Goal: Answer question/provide support: Share knowledge or assist other users

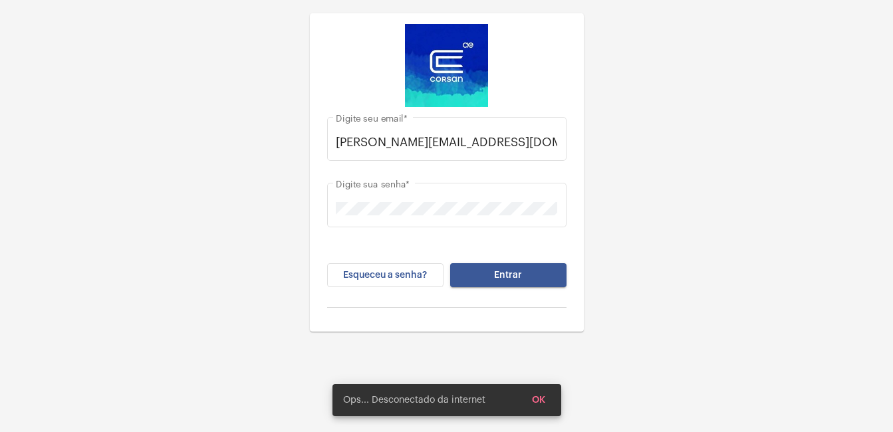
click at [521, 271] on span "Entrar" at bounding box center [508, 275] width 28 height 9
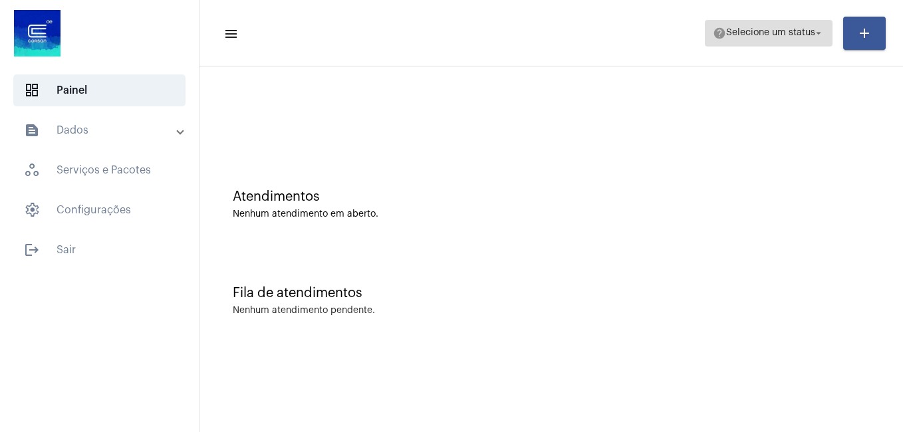
click at [764, 41] on span "help Selecione um status arrow_drop_down" at bounding box center [769, 33] width 112 height 24
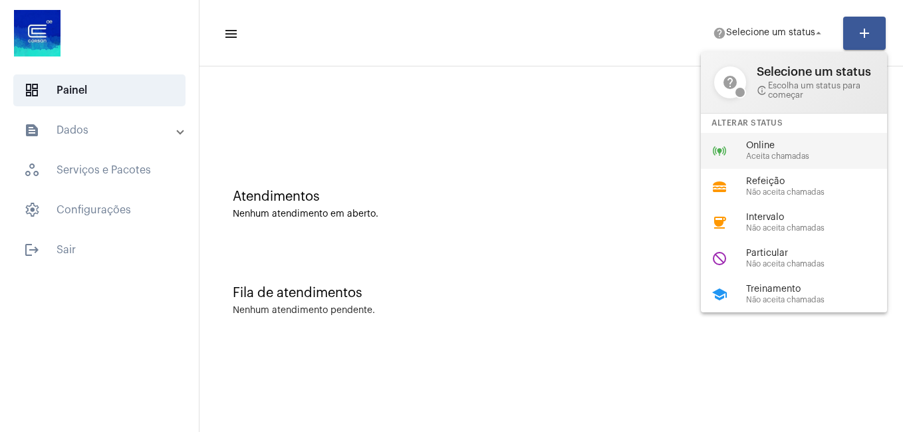
click at [746, 146] on span "Online" at bounding box center [822, 146] width 152 height 10
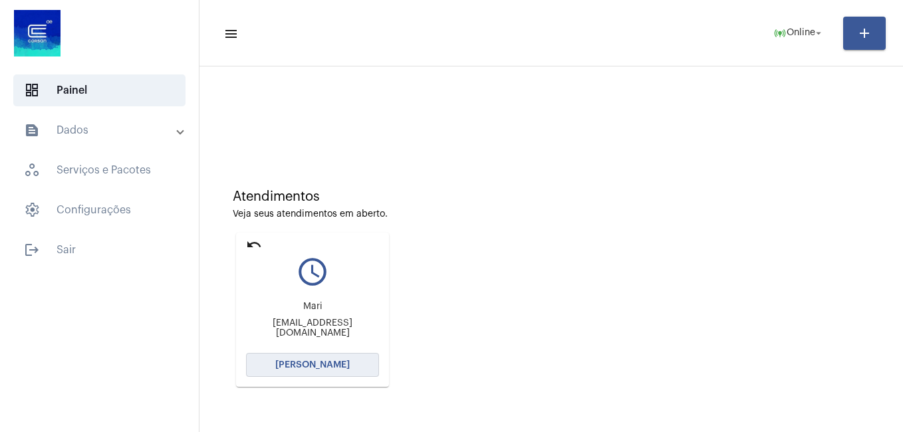
click at [323, 369] on span "[PERSON_NAME]" at bounding box center [312, 365] width 75 height 9
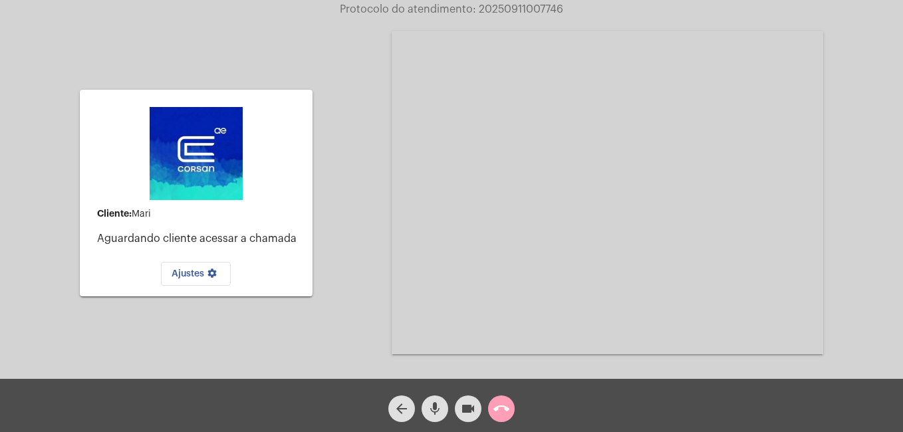
click at [508, 413] on mat-icon "call_end" at bounding box center [502, 409] width 16 height 16
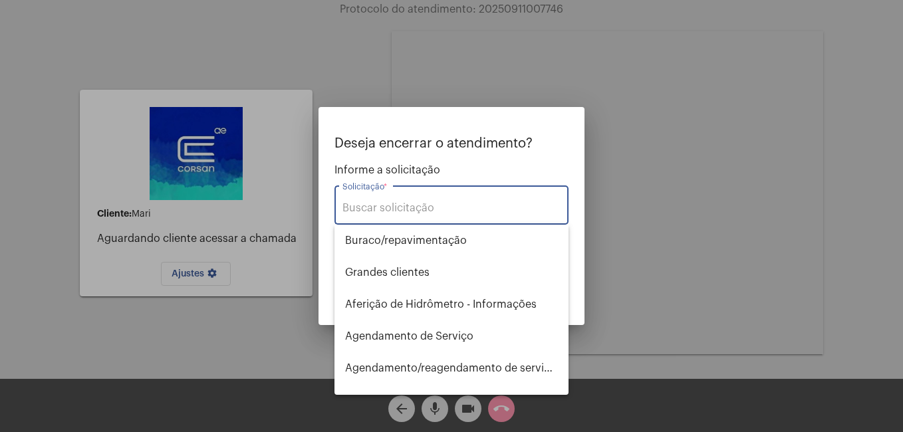
click at [461, 206] on input "Solicitação *" at bounding box center [452, 208] width 218 height 12
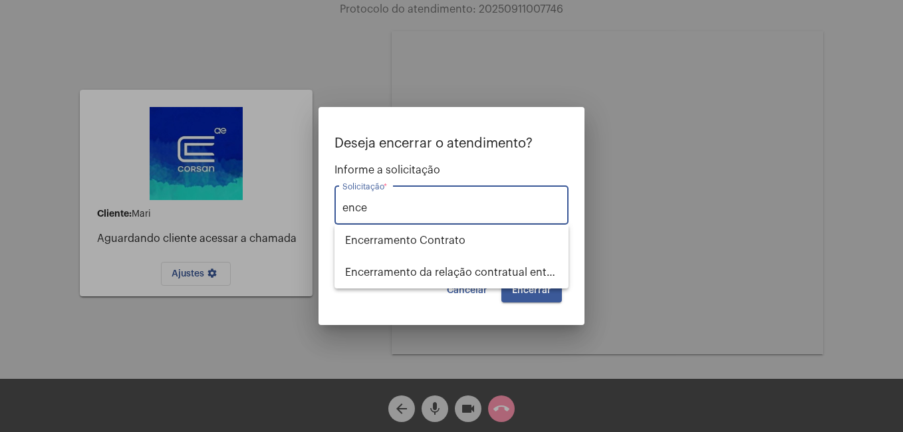
click at [439, 202] on input "ence" at bounding box center [452, 208] width 218 height 12
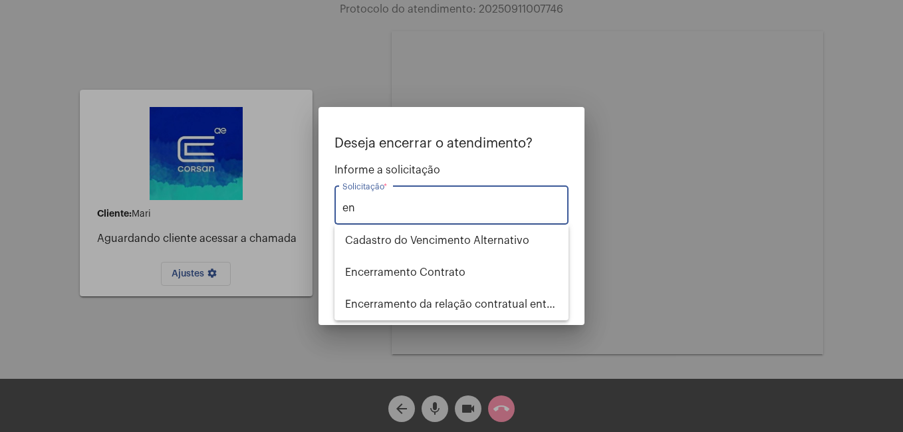
type input "e"
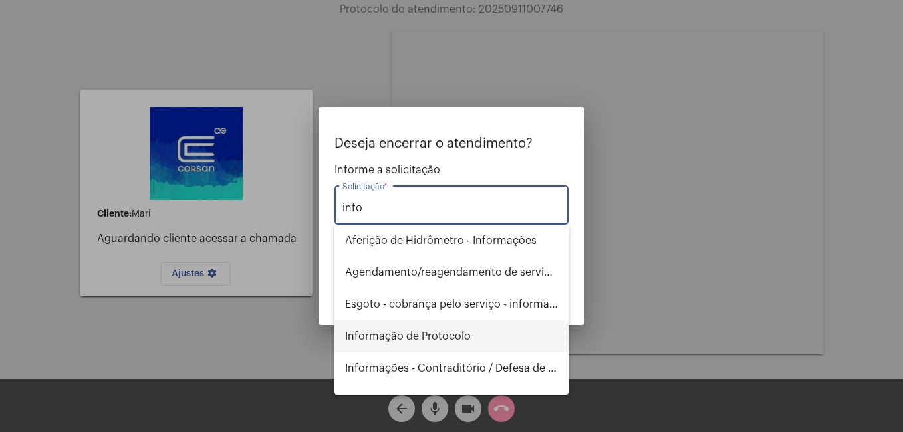
click at [436, 325] on span "Informação de Protocolo" at bounding box center [451, 337] width 213 height 32
type input "Informação de Protocolo"
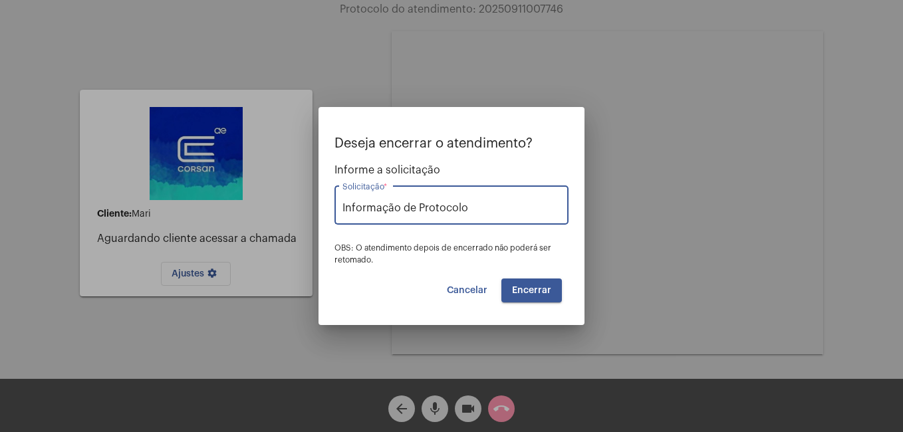
click at [533, 287] on span "Encerrar" at bounding box center [531, 290] width 39 height 9
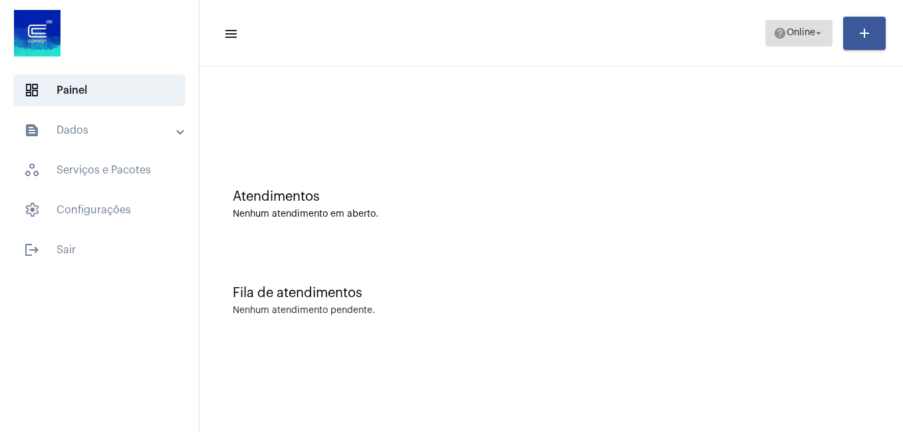
click at [797, 36] on span "Online" at bounding box center [801, 33] width 29 height 9
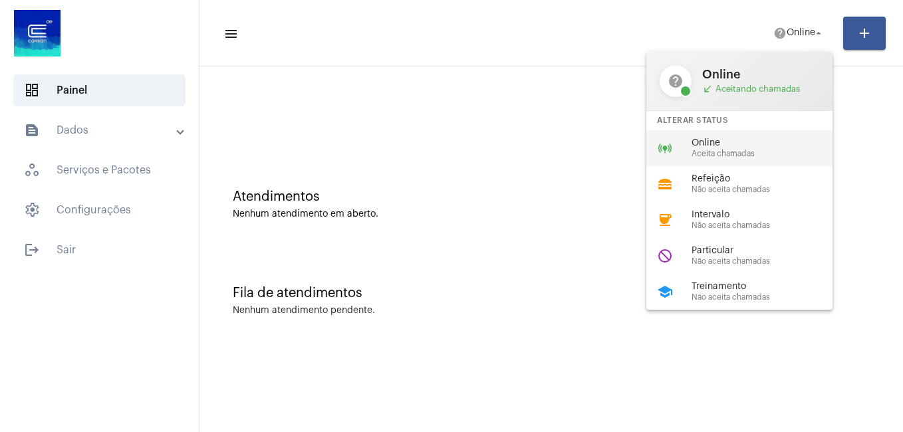
click at [734, 140] on span "Online" at bounding box center [768, 143] width 152 height 10
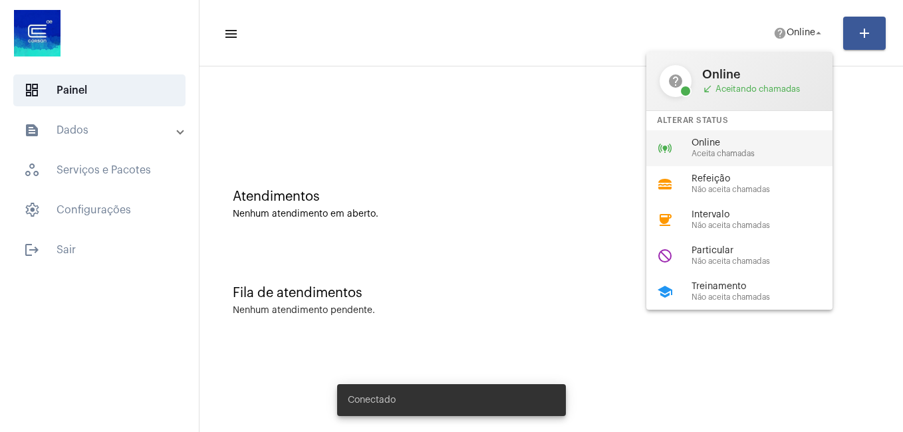
click at [735, 138] on span "Online" at bounding box center [768, 143] width 152 height 10
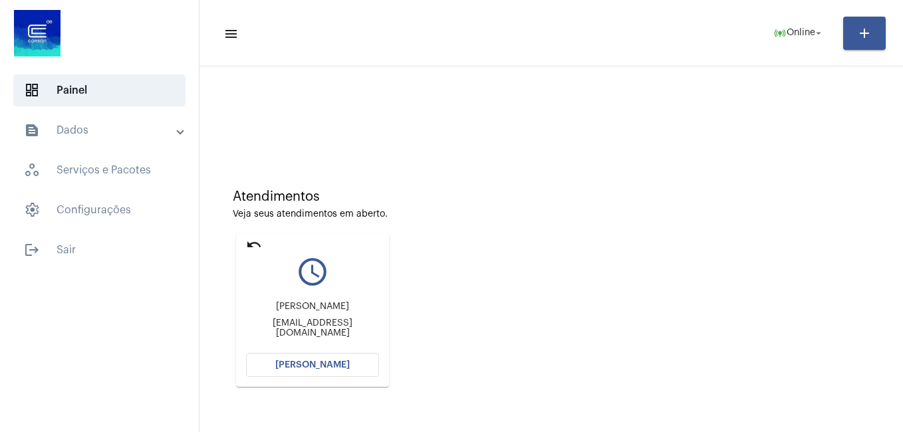
click at [337, 362] on span "[PERSON_NAME]" at bounding box center [312, 365] width 75 height 9
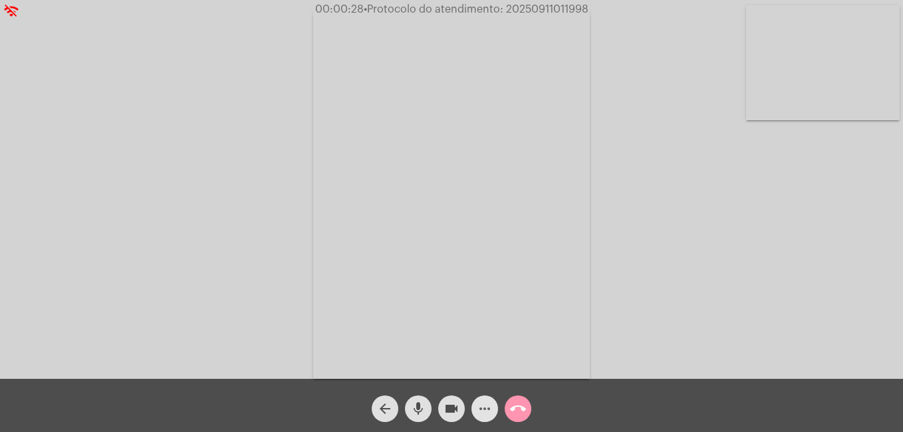
click at [477, 405] on mat-icon "more_horiz" at bounding box center [485, 409] width 16 height 16
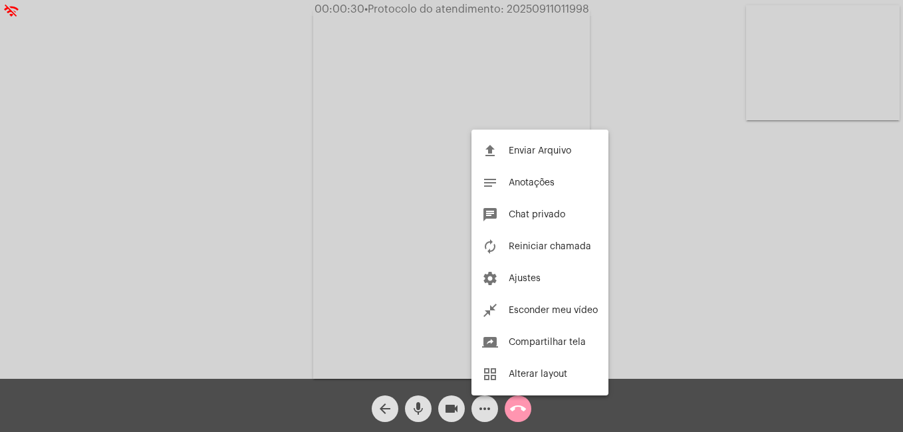
click at [424, 420] on div at bounding box center [451, 216] width 903 height 432
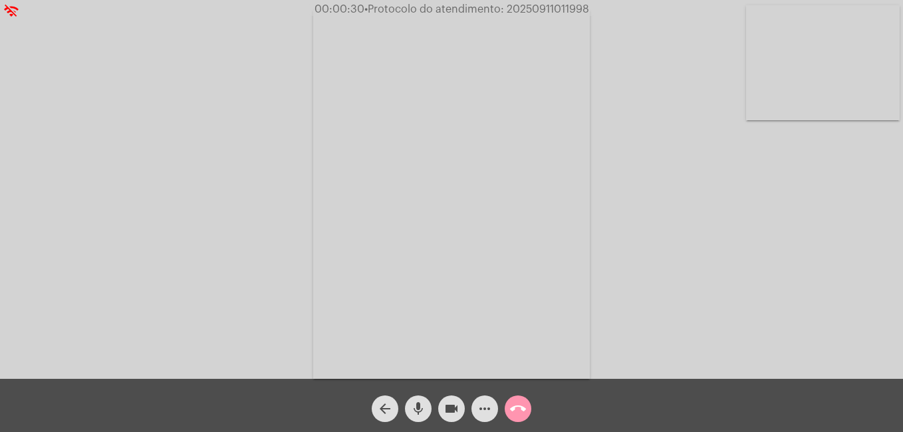
click at [419, 410] on mat-icon "mic" at bounding box center [418, 409] width 16 height 16
click at [419, 410] on mat-icon "mic_off" at bounding box center [418, 409] width 16 height 16
click at [487, 415] on mat-icon "more_horiz" at bounding box center [485, 409] width 16 height 16
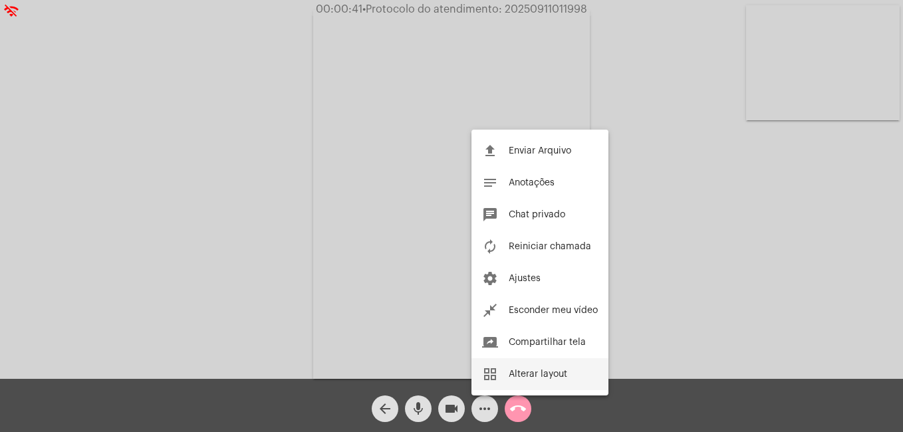
click at [569, 388] on button "grid_view Alterar layout" at bounding box center [540, 375] width 137 height 32
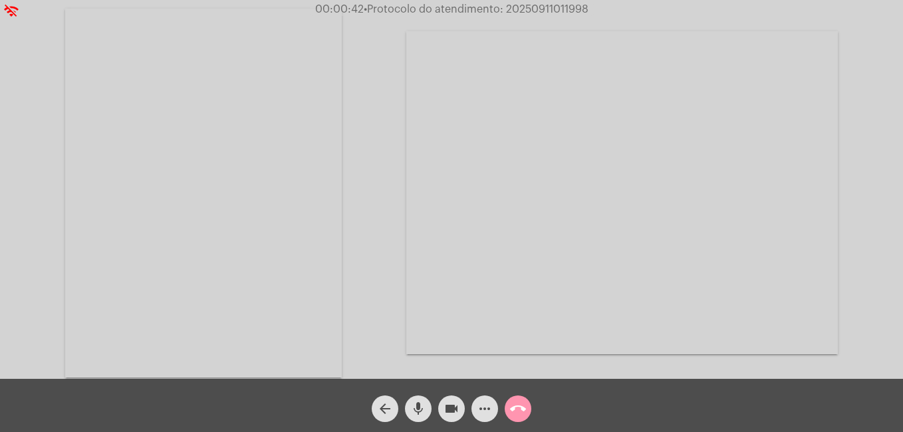
click at [488, 414] on mat-icon "more_horiz" at bounding box center [485, 409] width 16 height 16
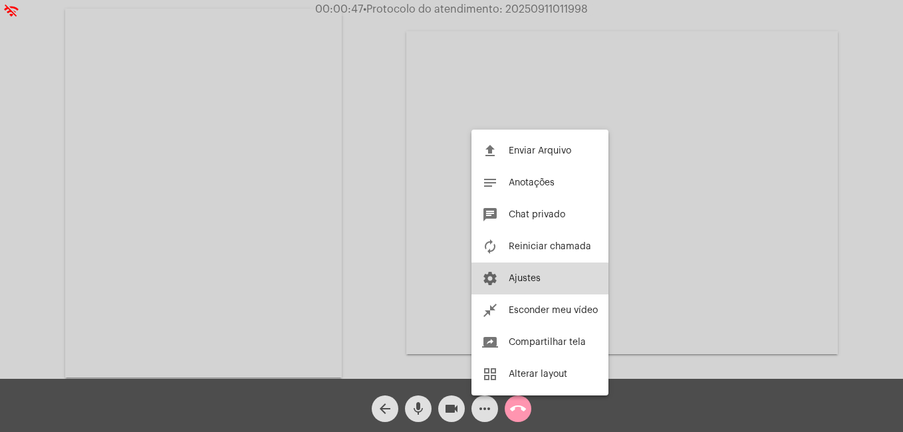
click at [540, 280] on span "Ajustes" at bounding box center [525, 278] width 32 height 9
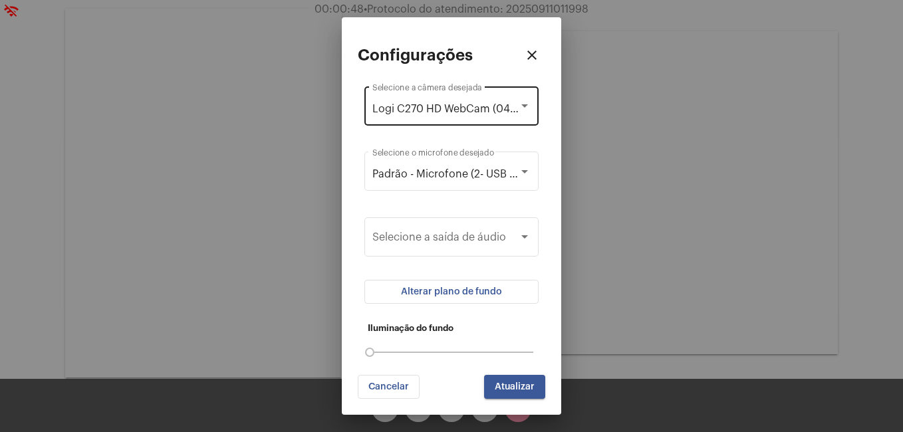
click at [517, 102] on div "Logi C270 HD WebCam (046d:0825) Selecione a câmera desejada" at bounding box center [452, 105] width 158 height 42
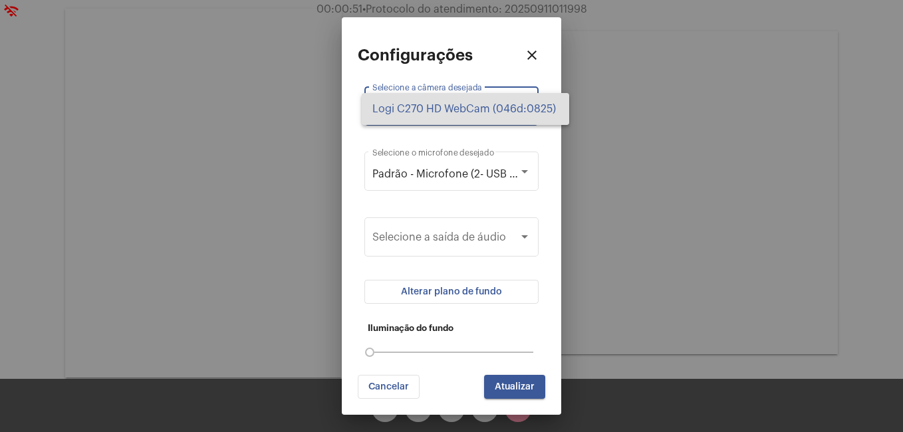
click at [526, 167] on div at bounding box center [451, 216] width 903 height 432
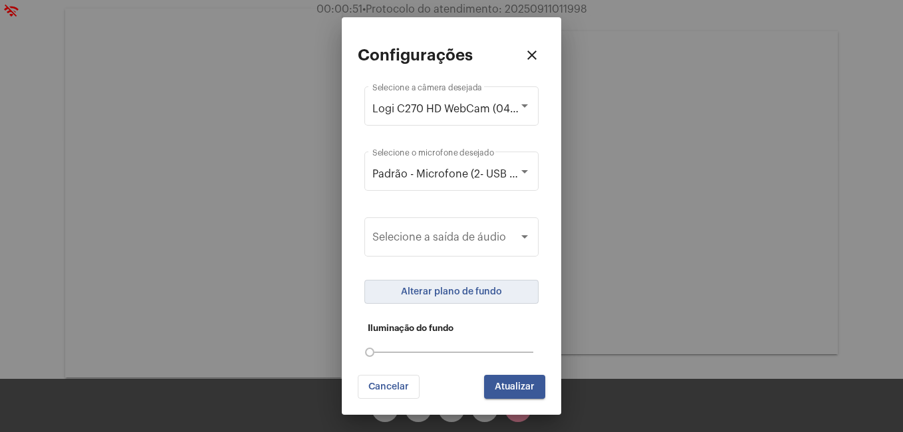
click at [483, 293] on span "Alterar plano de fundo" at bounding box center [451, 291] width 101 height 9
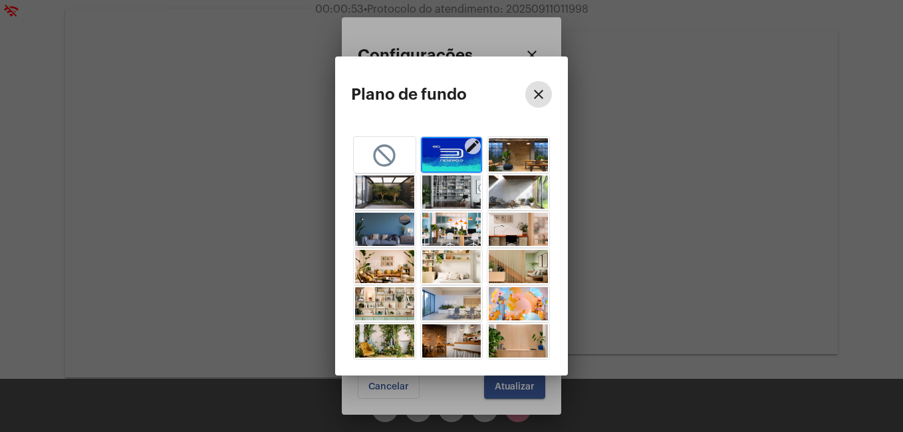
click at [451, 161] on img "button" at bounding box center [451, 154] width 59 height 33
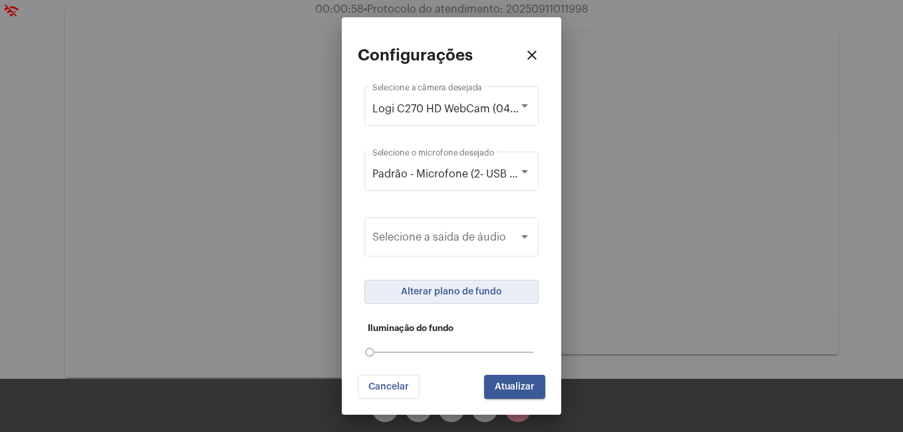
click at [478, 287] on button "Alterar plano de fundo" at bounding box center [452, 292] width 174 height 24
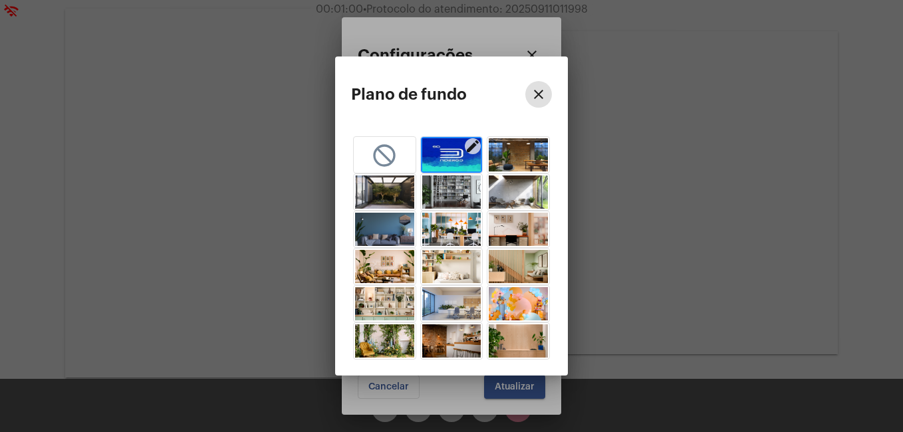
click at [453, 164] on img "button" at bounding box center [451, 154] width 59 height 33
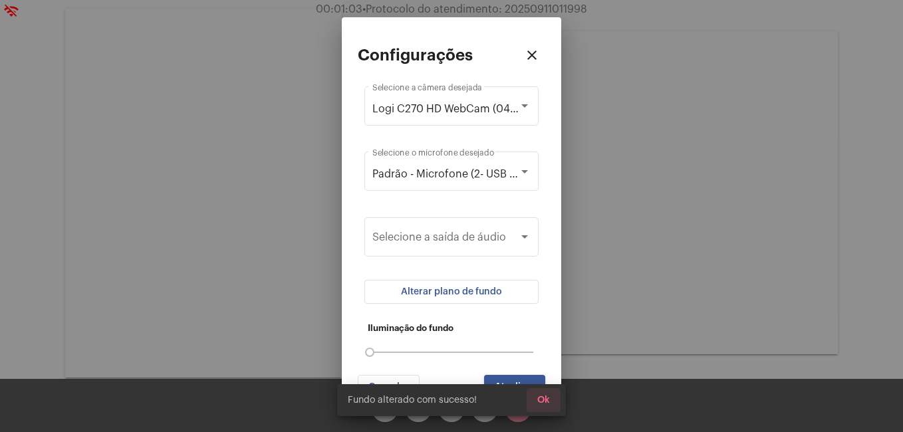
click at [543, 396] on span "Ok" at bounding box center [544, 400] width 13 height 9
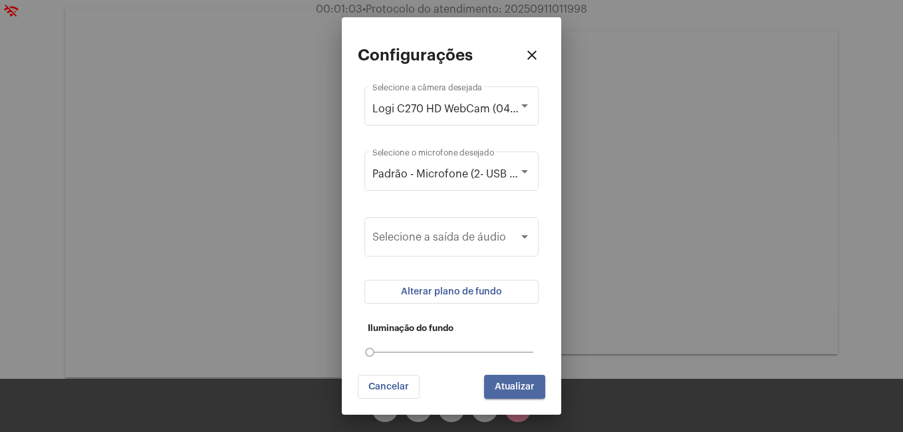
click at [529, 388] on span "Atualizar" at bounding box center [515, 387] width 40 height 9
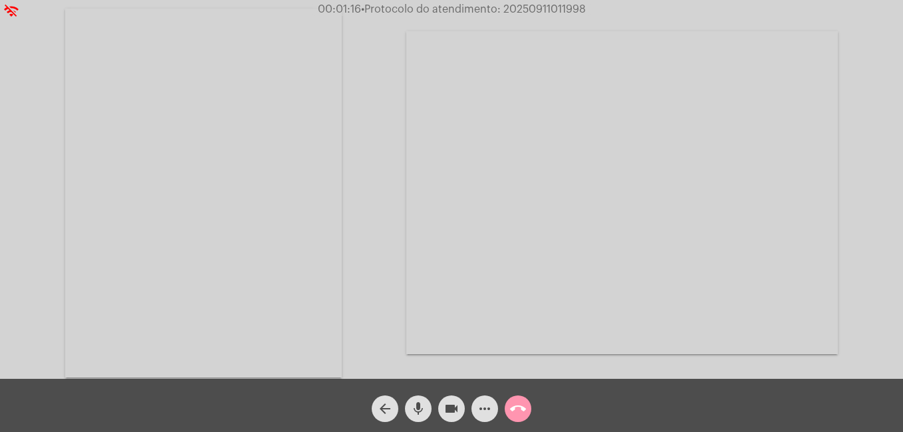
click at [524, 411] on mat-icon "call_end" at bounding box center [518, 409] width 16 height 16
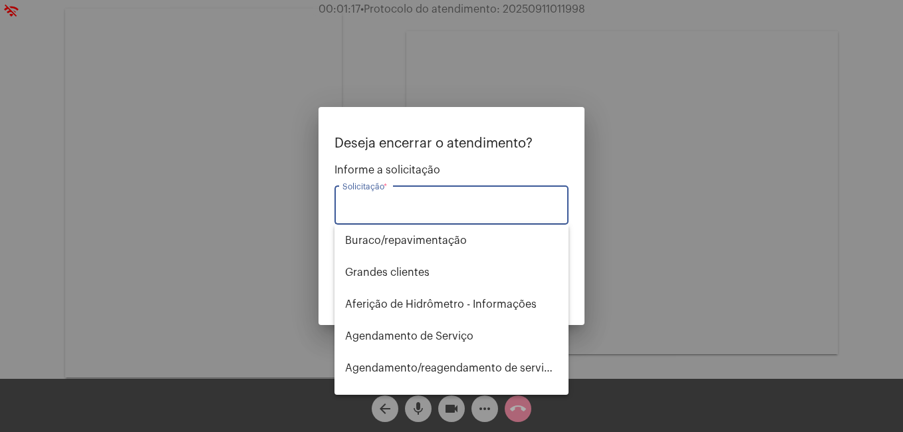
click at [474, 204] on input "Solicitação *" at bounding box center [452, 208] width 218 height 12
type input "inf"
click at [594, 186] on div at bounding box center [451, 216] width 903 height 432
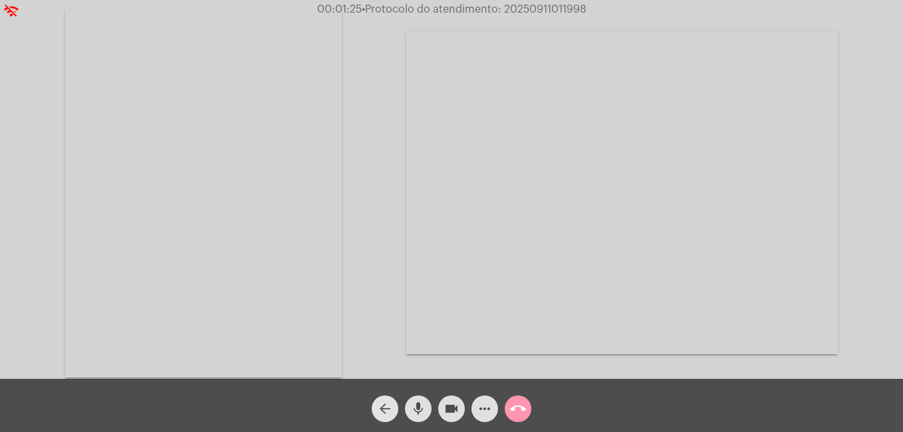
click at [387, 410] on mat-icon "arrow_back" at bounding box center [385, 409] width 16 height 16
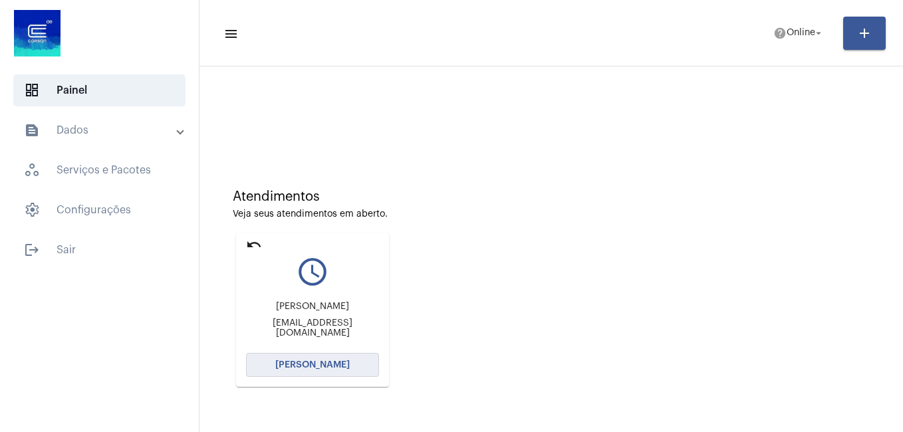
click at [337, 367] on span "[PERSON_NAME]" at bounding box center [312, 365] width 75 height 9
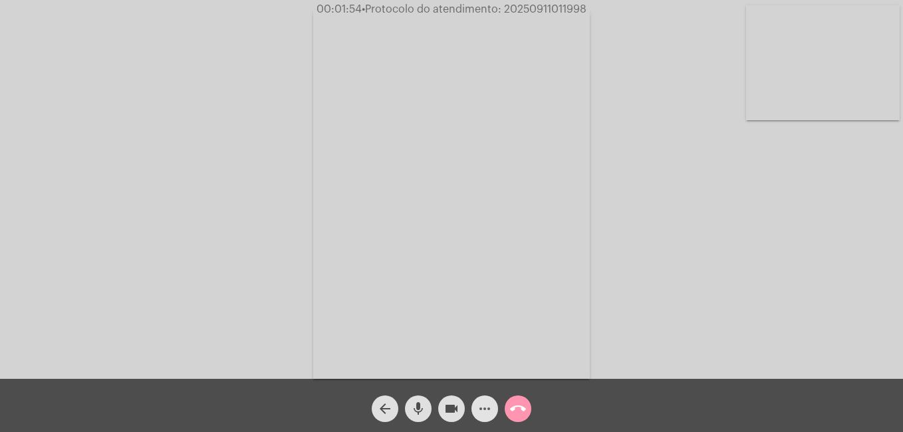
click at [485, 403] on mat-icon "more_horiz" at bounding box center [485, 409] width 16 height 16
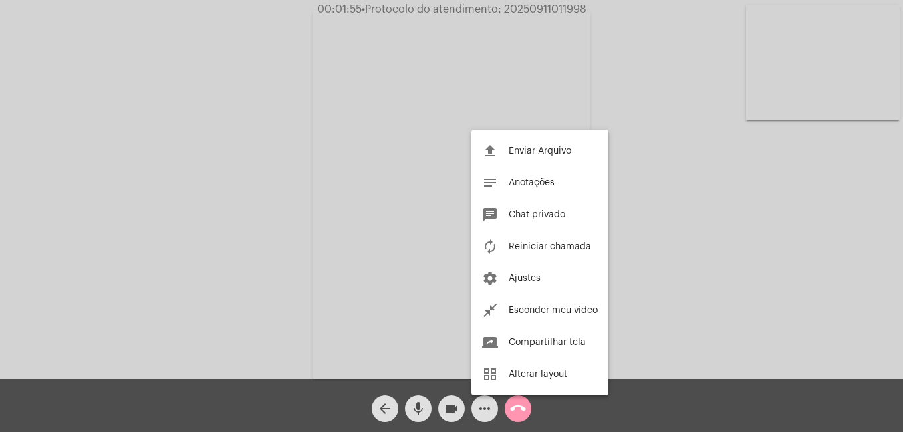
click at [485, 403] on div at bounding box center [451, 216] width 903 height 432
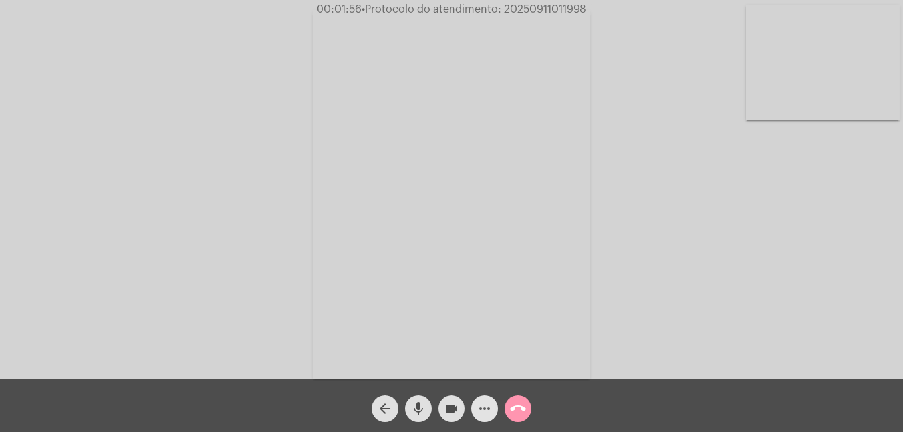
click at [485, 407] on mat-icon "more_horiz" at bounding box center [485, 409] width 16 height 16
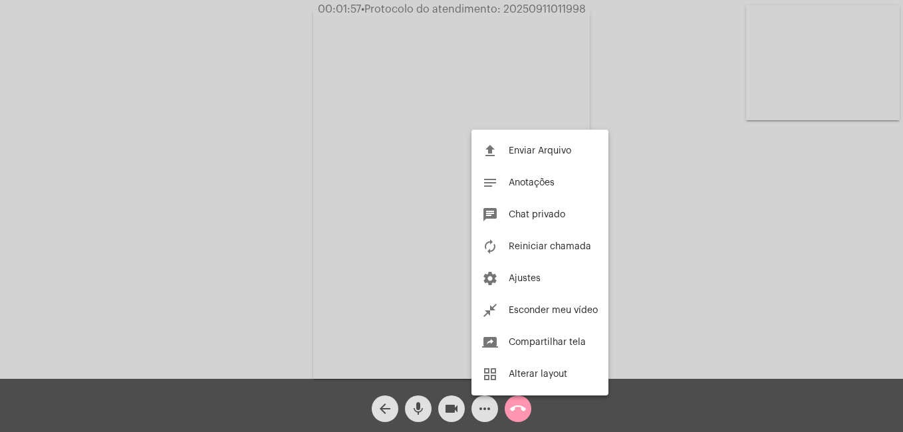
click at [512, 410] on div at bounding box center [451, 216] width 903 height 432
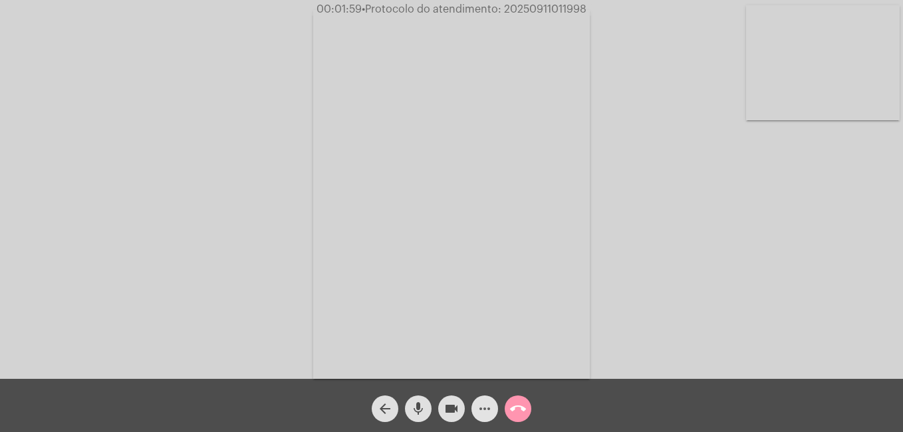
click at [480, 410] on mat-icon "more_horiz" at bounding box center [485, 409] width 16 height 16
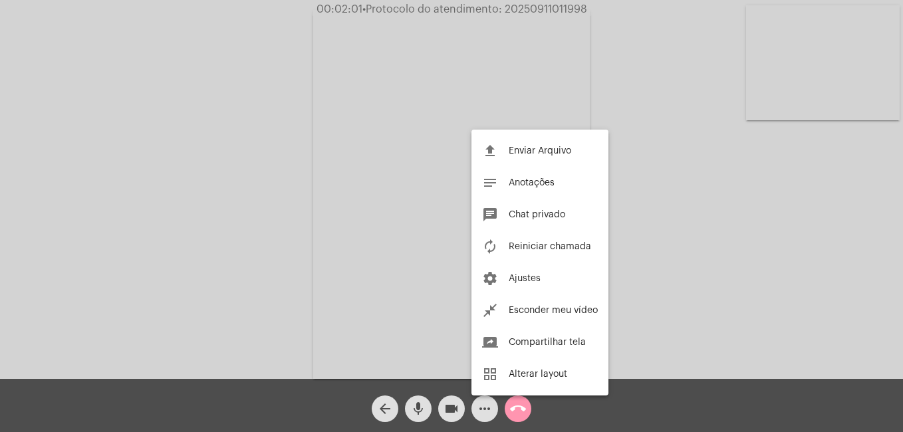
click at [522, 420] on div at bounding box center [451, 216] width 903 height 432
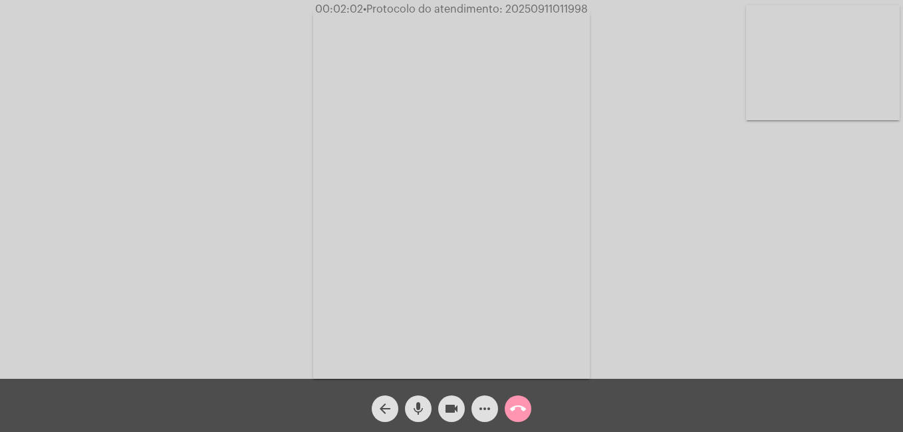
click at [521, 412] on mat-icon "call_end" at bounding box center [518, 409] width 16 height 16
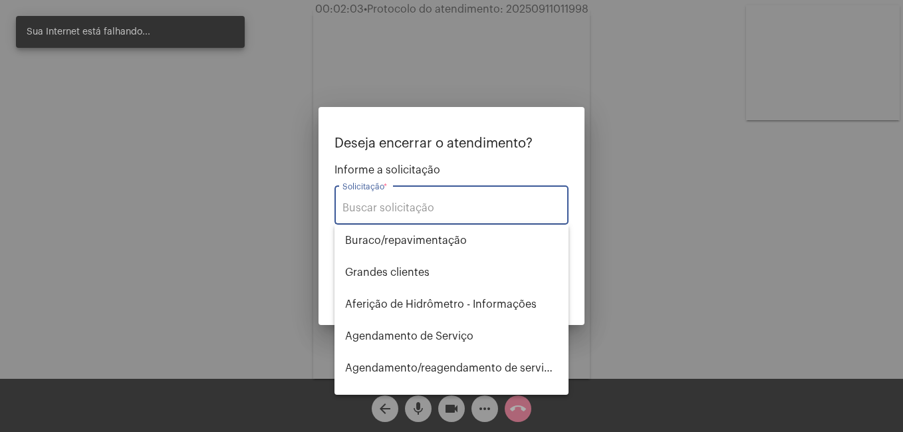
click at [454, 214] on input "Solicitação *" at bounding box center [452, 208] width 218 height 12
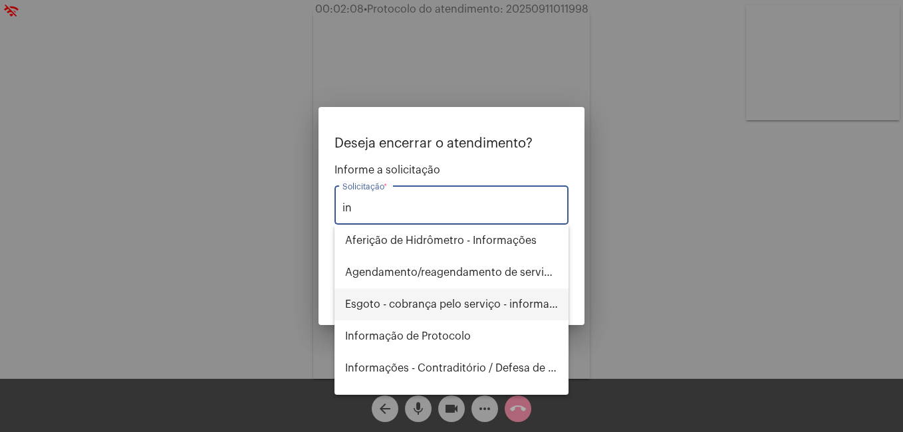
scroll to position [67, 0]
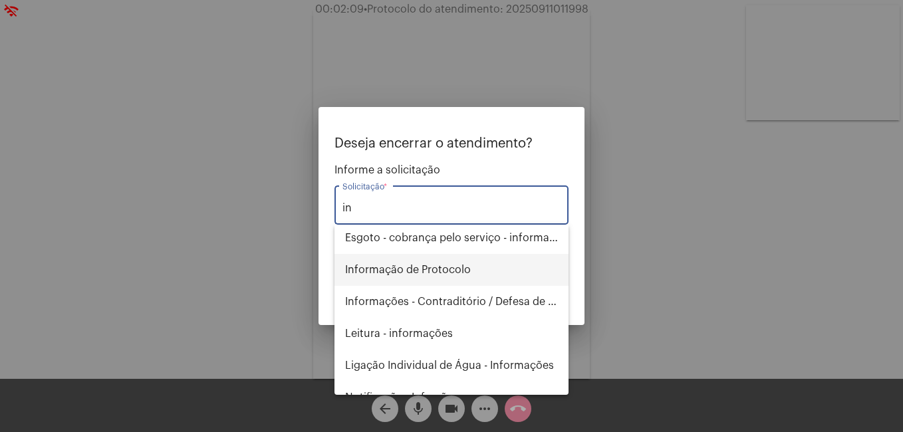
click at [472, 272] on span "Informação de Protocolo" at bounding box center [451, 270] width 213 height 32
type input "Informação de Protocolo"
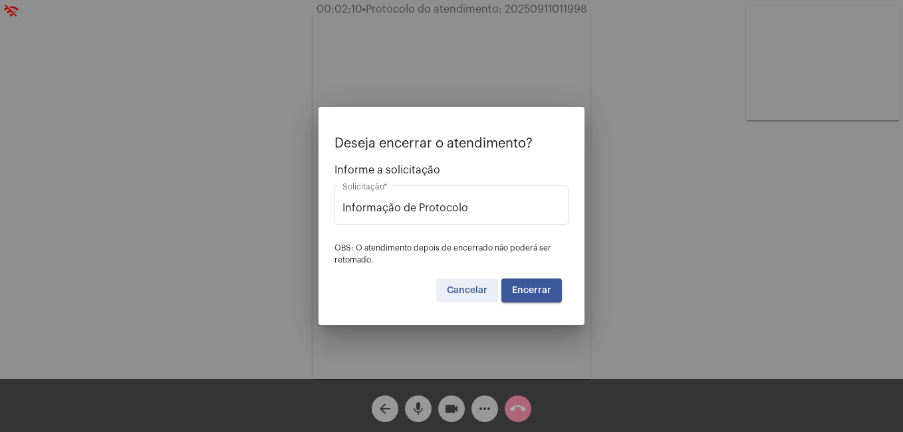
click at [445, 299] on button "Cancelar" at bounding box center [467, 291] width 62 height 24
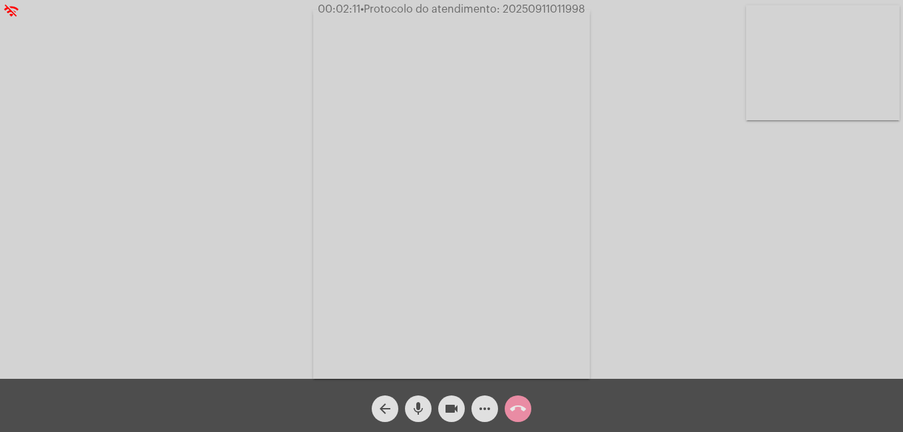
click at [382, 416] on mat-icon "arrow_back" at bounding box center [385, 409] width 16 height 16
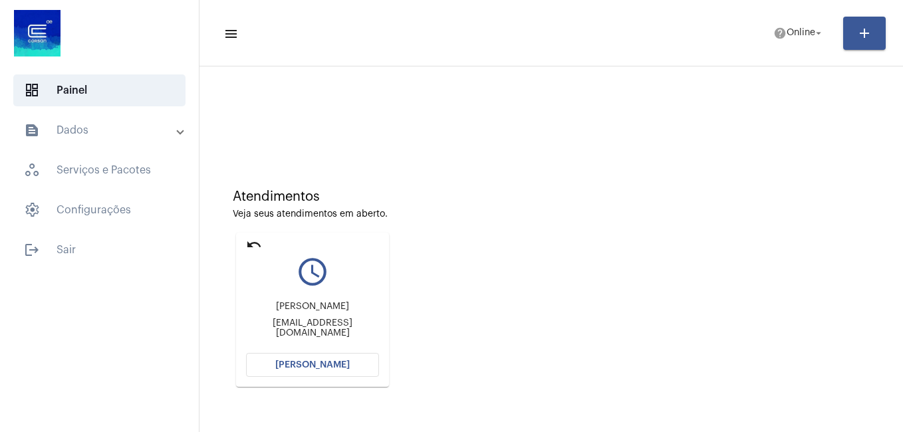
click at [252, 244] on mat-icon "undo" at bounding box center [254, 245] width 16 height 16
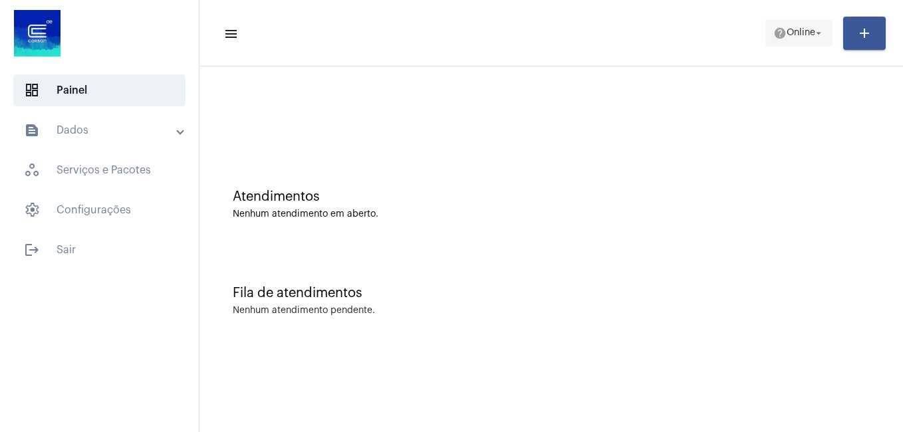
click at [796, 27] on span "help Online arrow_drop_down" at bounding box center [799, 33] width 51 height 24
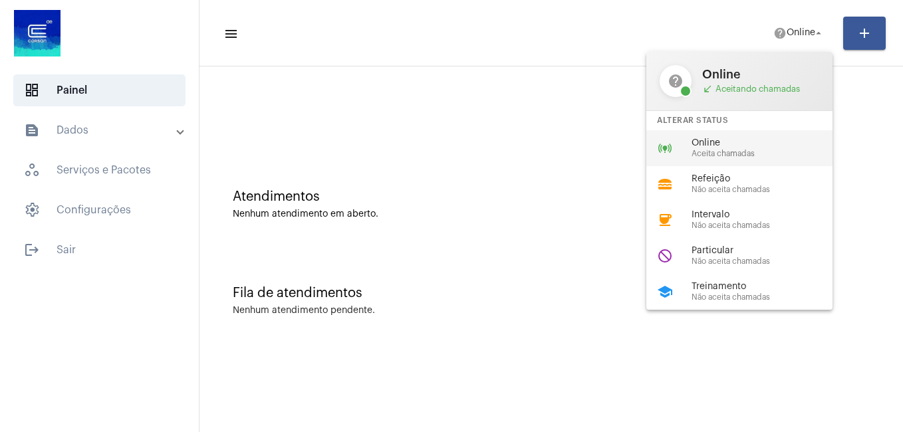
click at [722, 134] on div "online_prediction Online Aceita chamadas" at bounding box center [751, 148] width 208 height 36
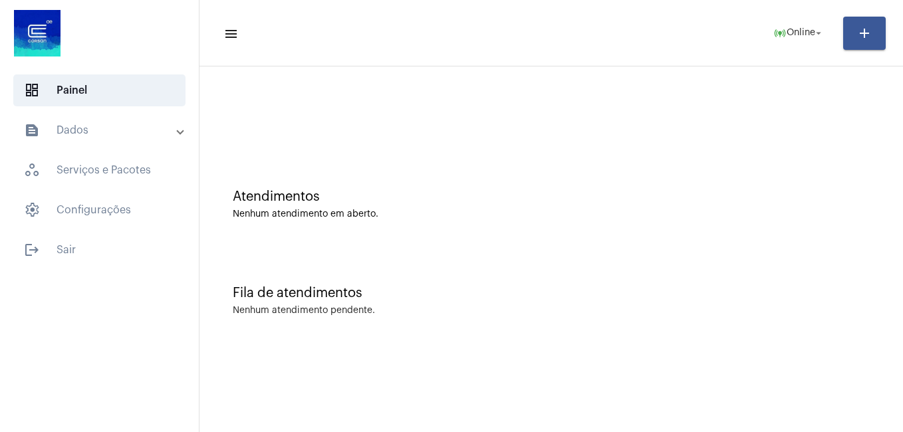
click at [568, 59] on mat-toolbar "menu online_prediction Online arrow_drop_down add" at bounding box center [552, 33] width 704 height 67
click at [803, 31] on span "Online" at bounding box center [801, 33] width 29 height 9
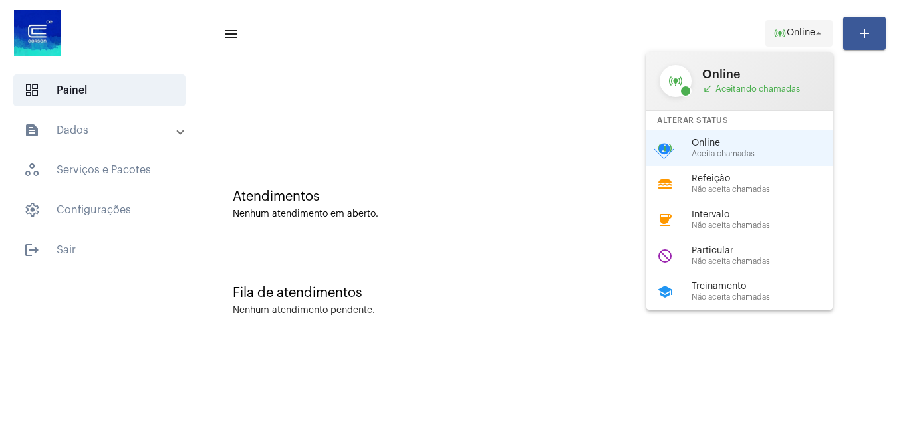
click at [803, 31] on div at bounding box center [451, 216] width 903 height 432
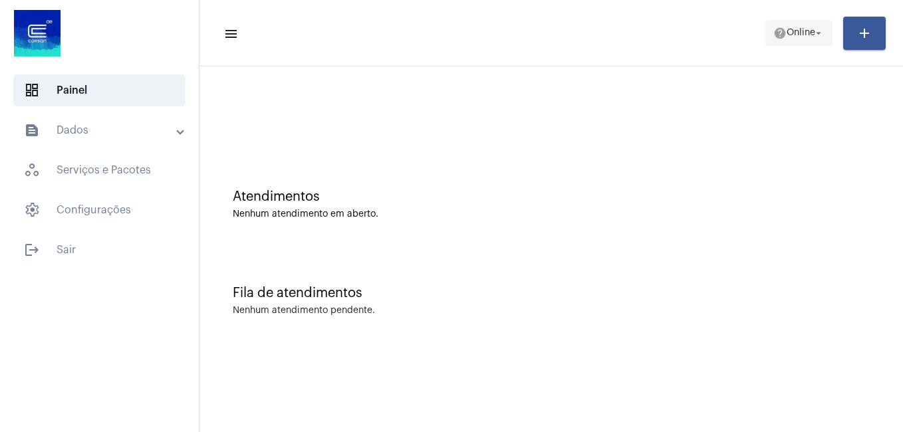
click at [794, 31] on span "Online" at bounding box center [801, 33] width 29 height 9
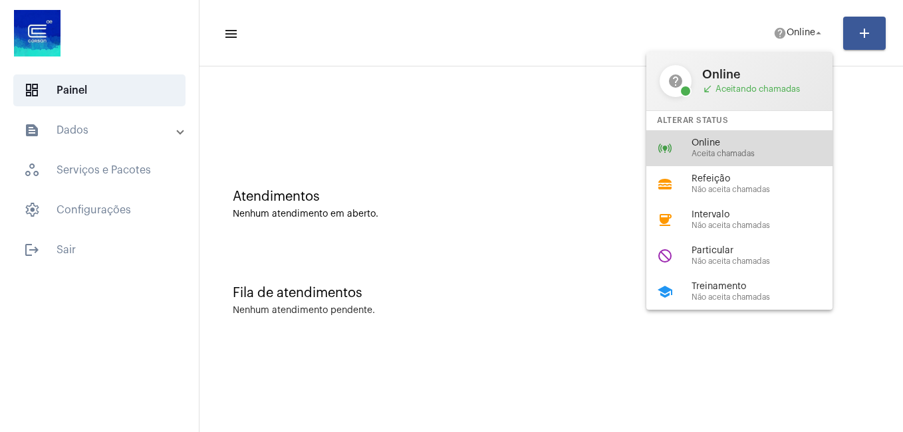
click at [742, 155] on span "Aceita chamadas" at bounding box center [768, 154] width 152 height 9
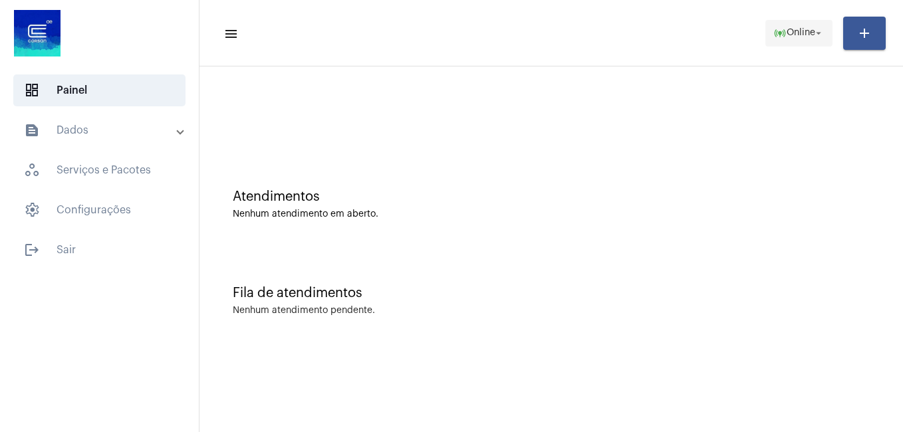
click at [799, 33] on span "Online" at bounding box center [801, 33] width 29 height 9
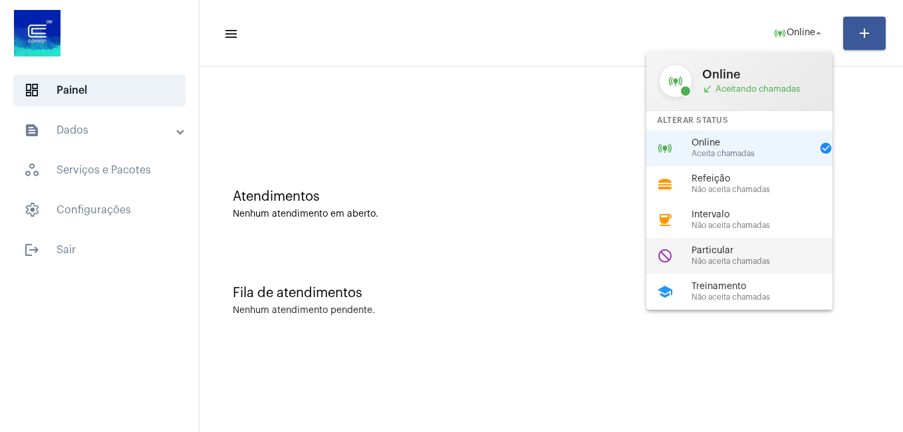
click at [748, 249] on span "Particular" at bounding box center [768, 251] width 152 height 10
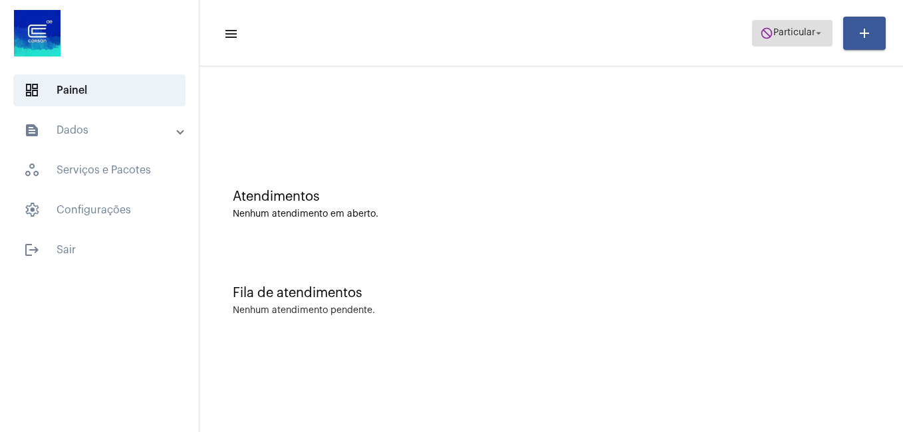
click at [784, 30] on span "Particular" at bounding box center [795, 33] width 42 height 9
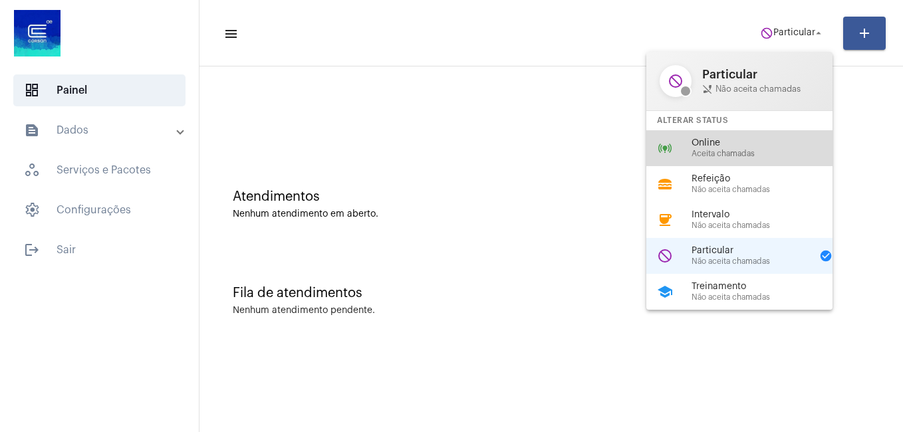
click at [696, 142] on span "Online" at bounding box center [768, 143] width 152 height 10
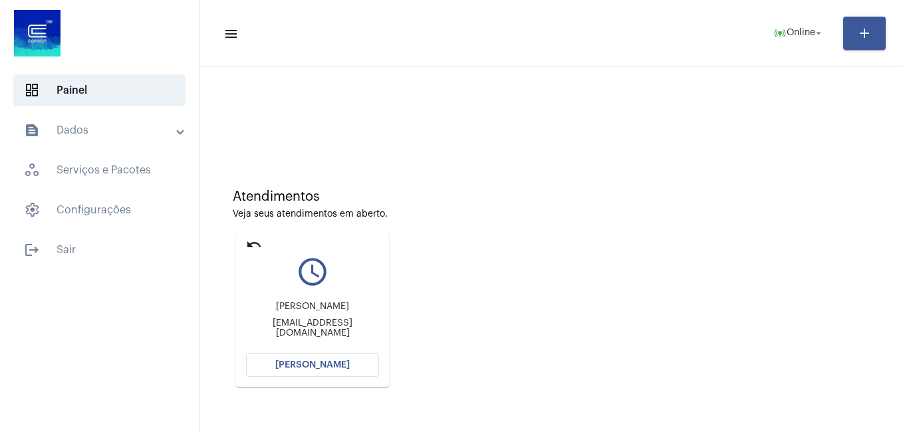
click at [332, 362] on span "[PERSON_NAME]" at bounding box center [312, 365] width 75 height 9
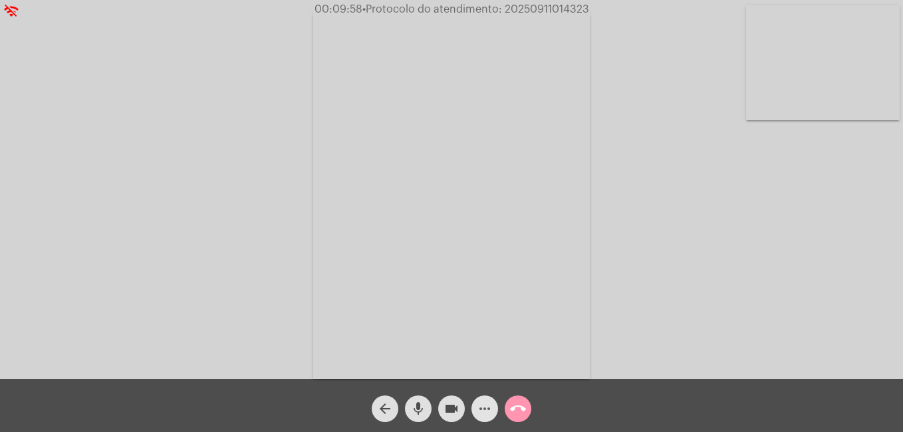
click at [486, 398] on span "more_horiz" at bounding box center [485, 409] width 16 height 27
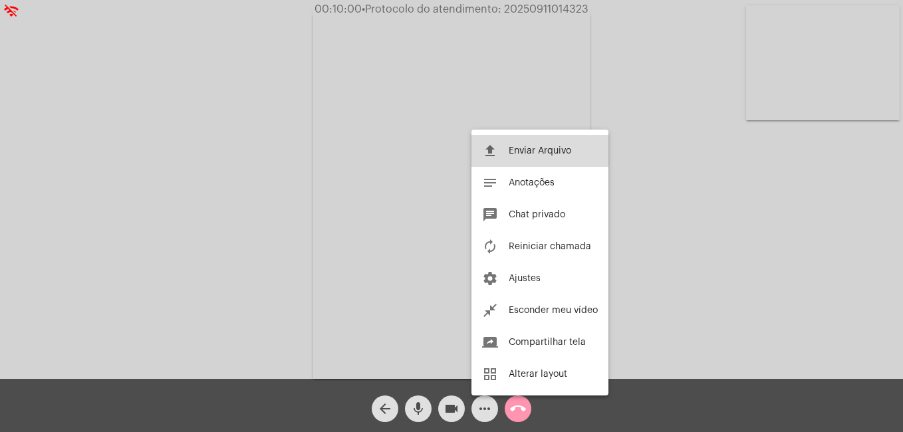
click at [515, 145] on button "file_upload Enviar Arquivo" at bounding box center [540, 151] width 137 height 32
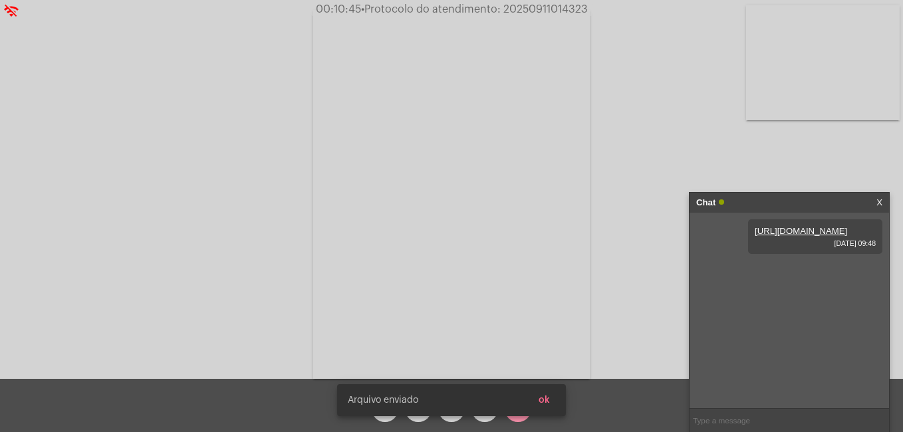
click at [552, 399] on button "ok" at bounding box center [544, 401] width 33 height 24
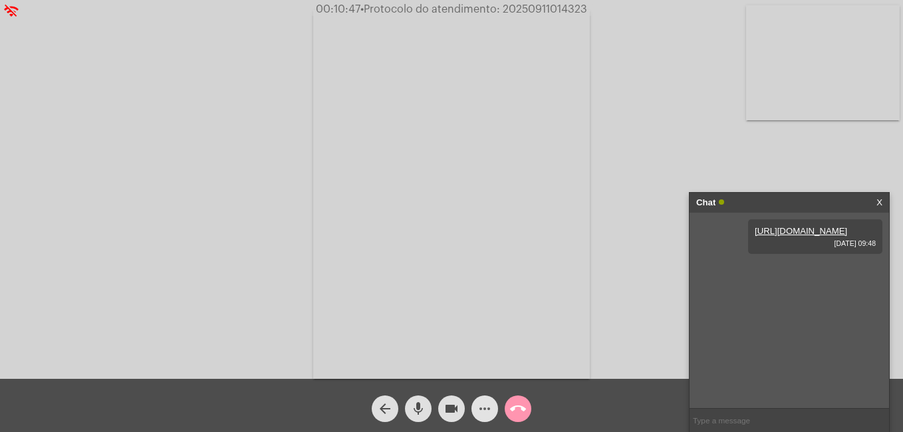
click at [480, 409] on mat-icon "more_horiz" at bounding box center [485, 409] width 16 height 16
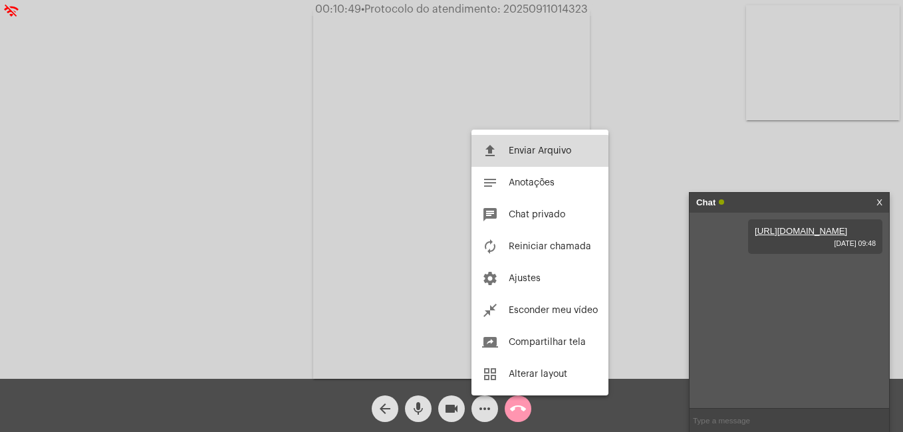
click at [528, 157] on button "file_upload Enviar Arquivo" at bounding box center [540, 151] width 137 height 32
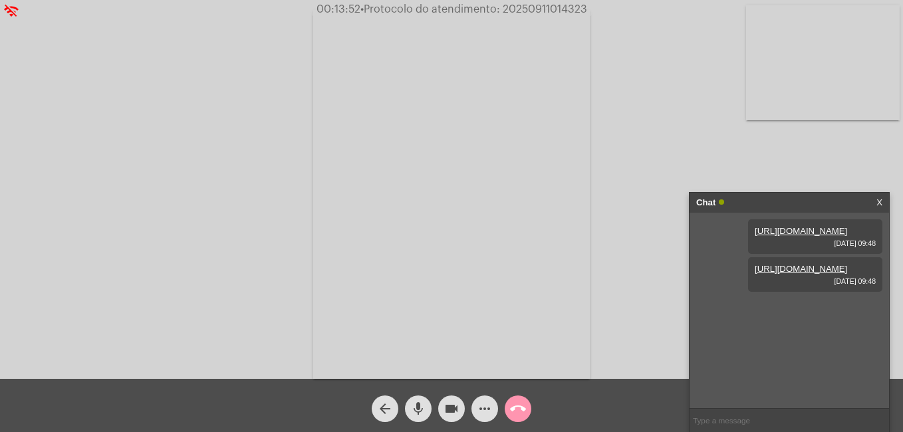
click at [765, 416] on input "text" at bounding box center [790, 420] width 200 height 23
click at [520, 410] on mat-icon "call_end" at bounding box center [518, 409] width 16 height 16
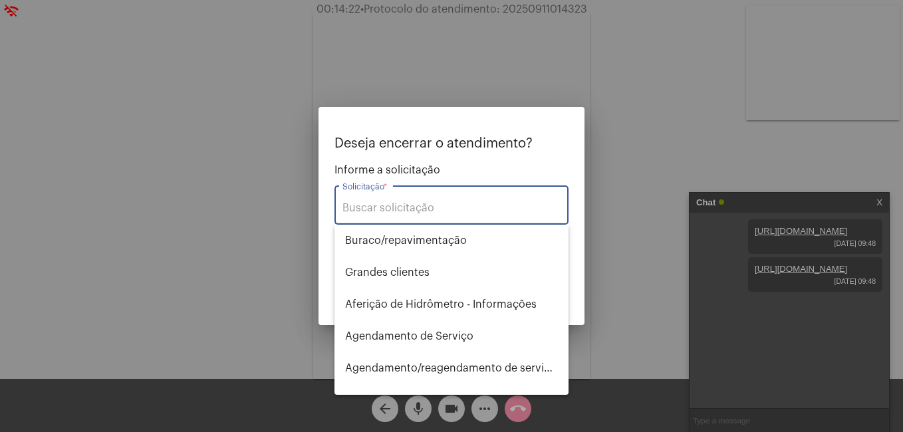
click at [451, 210] on input "Solicitação *" at bounding box center [452, 208] width 218 height 12
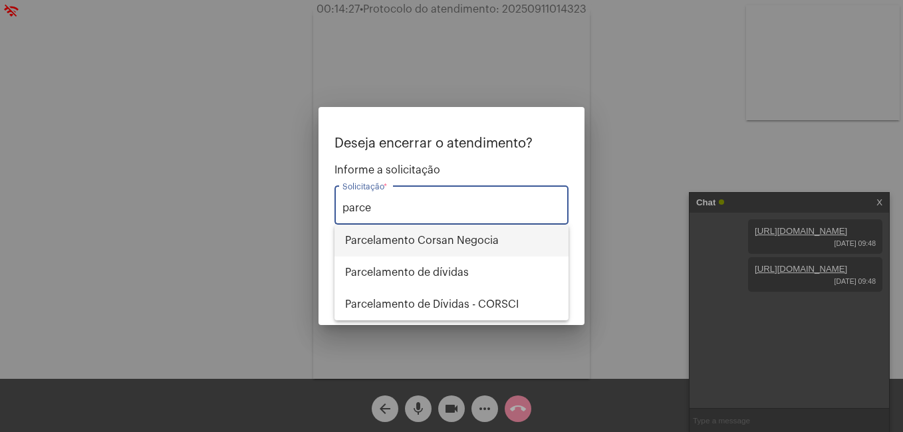
click at [420, 230] on span "Parcelamento Corsan Negocia" at bounding box center [451, 241] width 213 height 32
type input "Parcelamento Corsan Negocia"
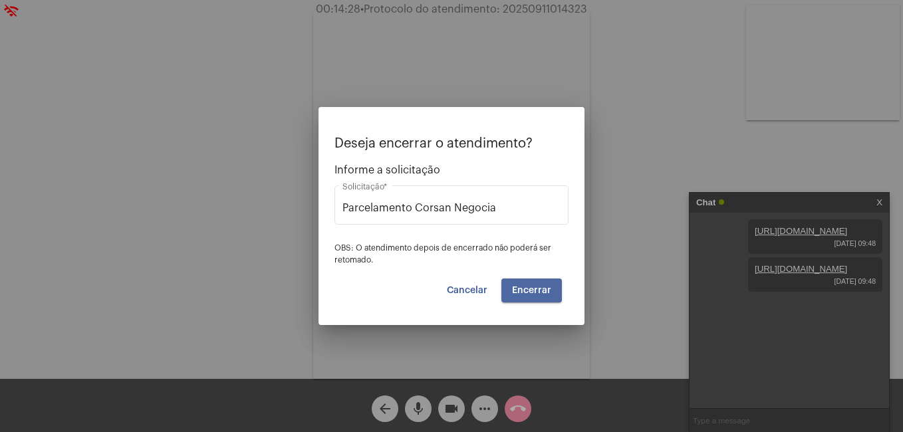
click at [530, 284] on button "Encerrar" at bounding box center [532, 291] width 61 height 24
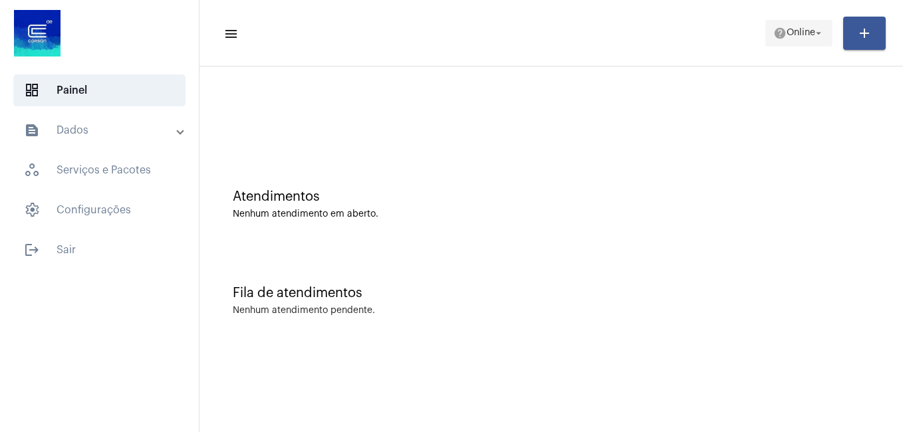
click at [787, 34] on span "Online" at bounding box center [801, 33] width 29 height 9
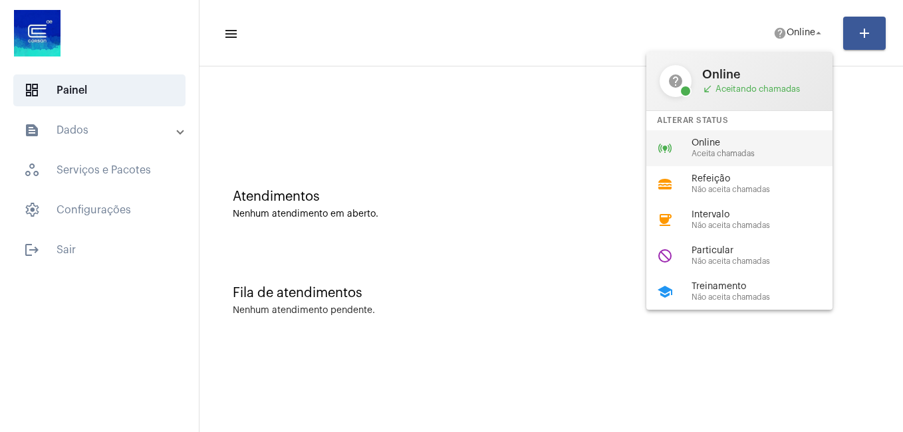
click at [691, 148] on div "online_prediction Online Aceita chamadas" at bounding box center [751, 148] width 208 height 36
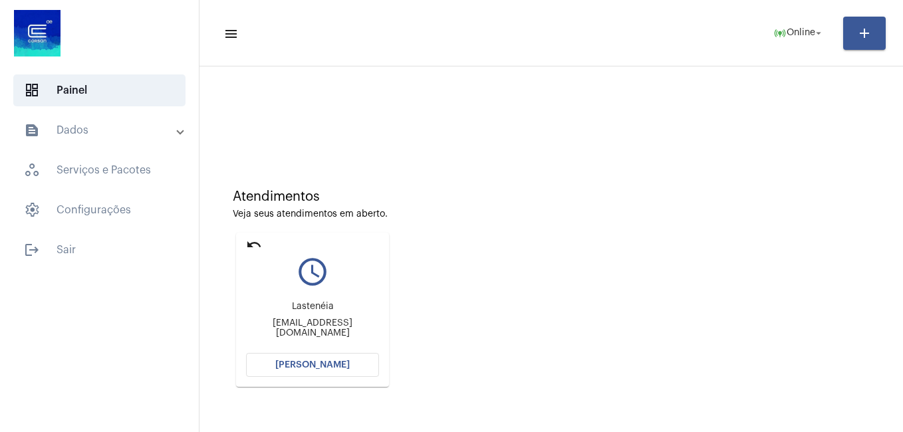
click at [330, 371] on button "[PERSON_NAME]" at bounding box center [312, 365] width 133 height 24
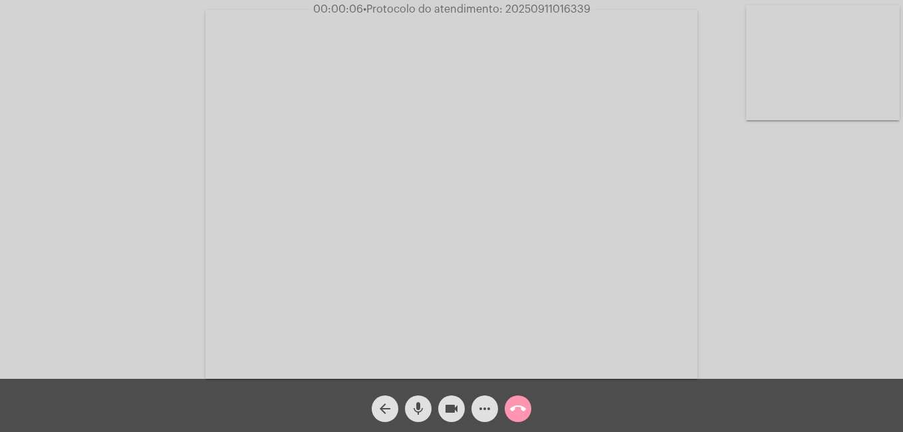
drag, startPoint x: 829, startPoint y: 83, endPoint x: 443, endPoint y: 75, distance: 386.0
click at [402, 79] on div "Acessando Câmera e Microfone..." at bounding box center [451, 192] width 901 height 379
click at [484, 416] on mat-icon "more_horiz" at bounding box center [485, 409] width 16 height 16
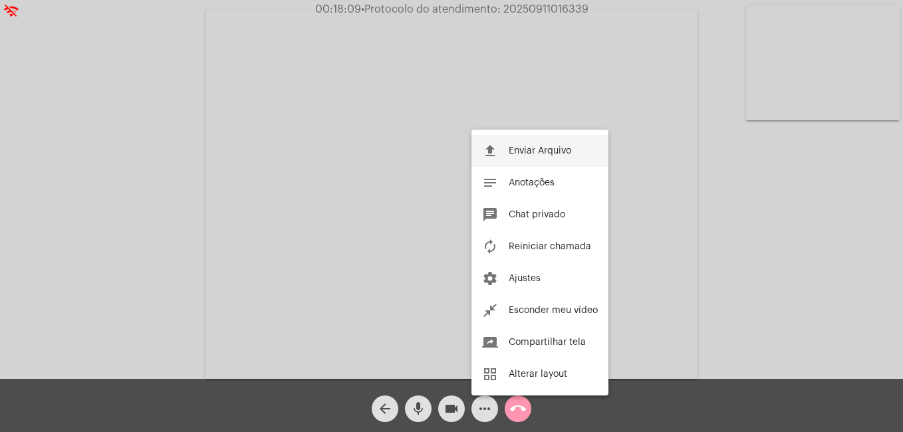
click at [534, 155] on span "Enviar Arquivo" at bounding box center [540, 150] width 63 height 9
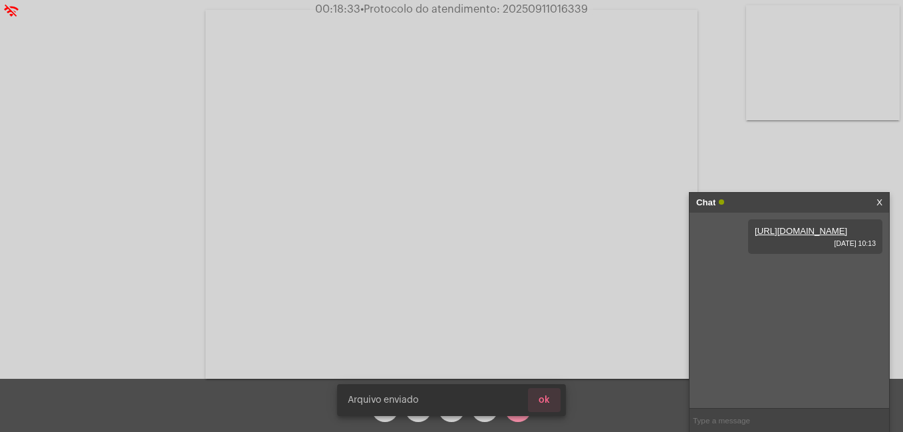
click at [548, 405] on button "ok" at bounding box center [544, 401] width 33 height 24
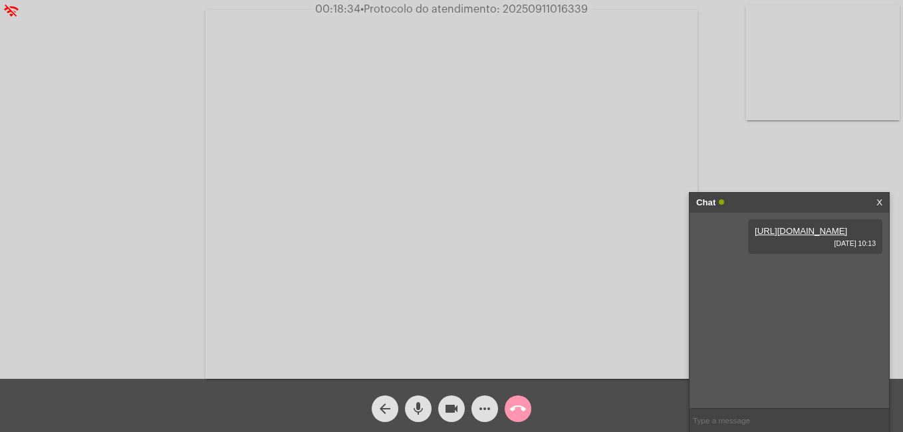
click at [482, 414] on mat-icon "more_horiz" at bounding box center [485, 409] width 16 height 16
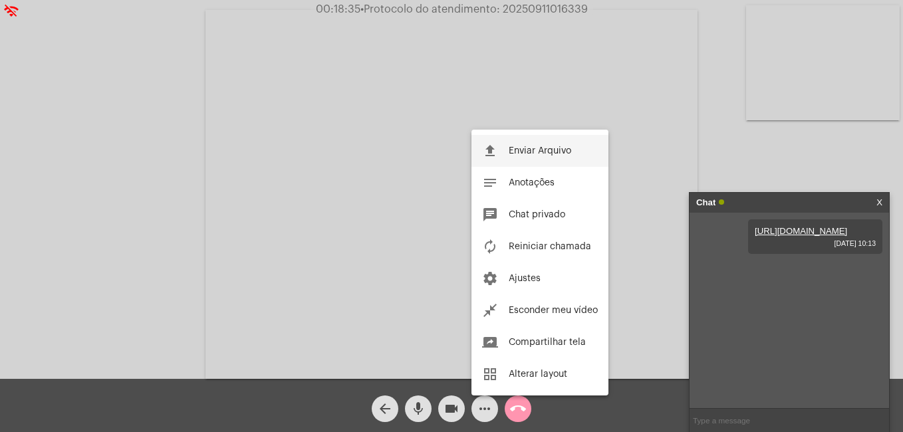
click at [505, 151] on button "file_upload Enviar Arquivo" at bounding box center [540, 151] width 137 height 32
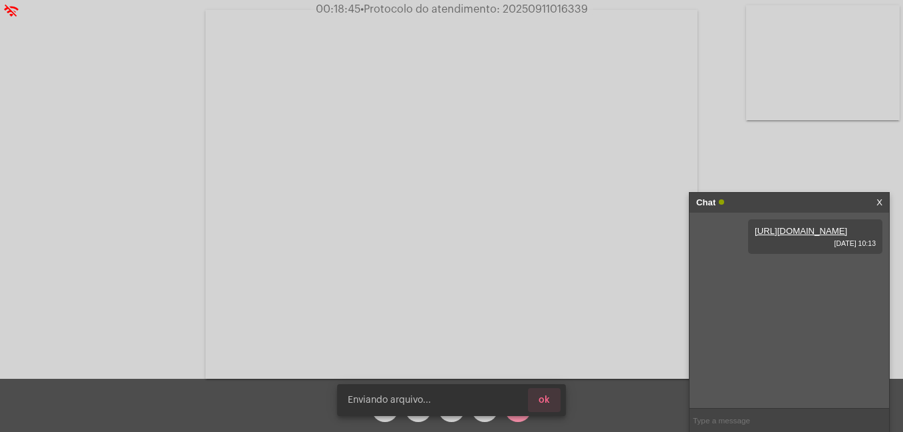
click at [546, 398] on span "ok" at bounding box center [544, 400] width 11 height 9
click at [548, 395] on button "ok" at bounding box center [544, 401] width 33 height 24
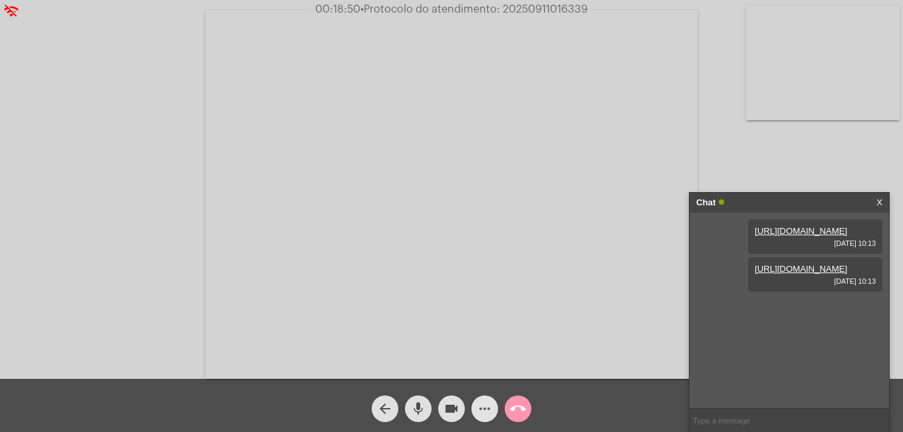
click at [486, 398] on span "more_horiz" at bounding box center [485, 409] width 16 height 27
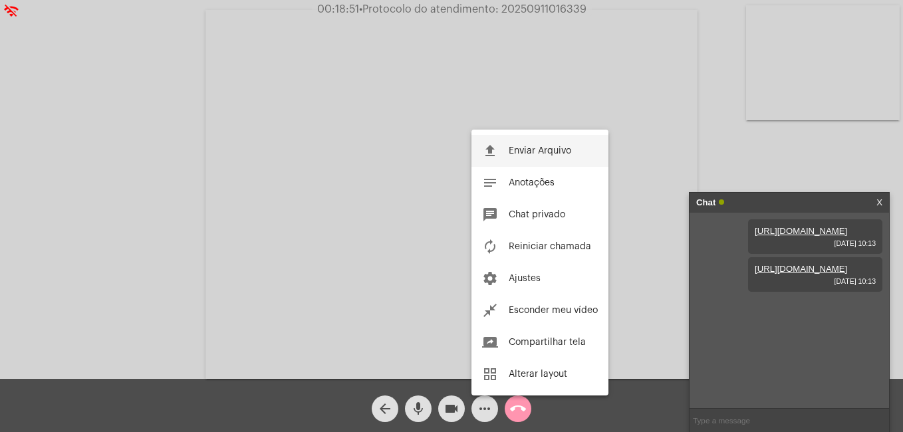
click at [520, 158] on button "file_upload Enviar Arquivo" at bounding box center [540, 151] width 137 height 32
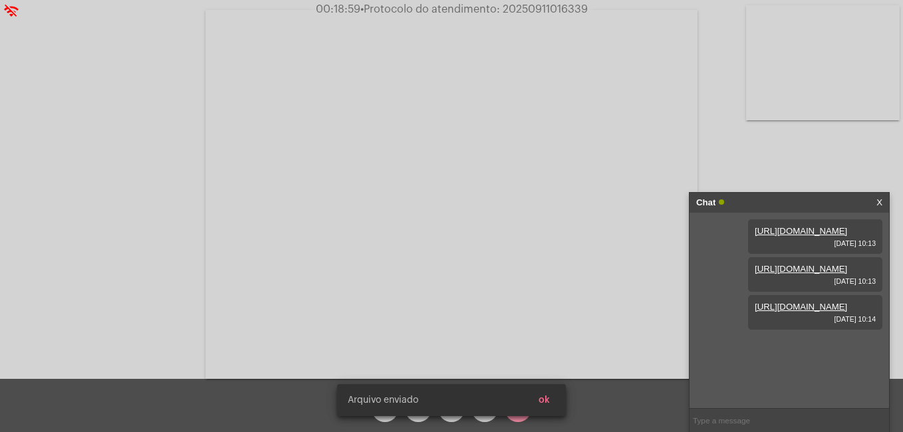
scroll to position [11, 0]
click at [544, 397] on span "ok" at bounding box center [544, 400] width 11 height 9
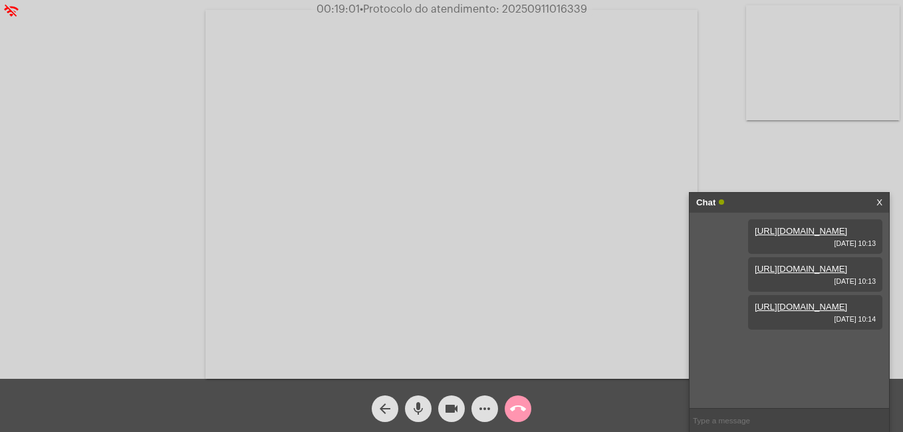
click at [482, 413] on mat-icon "more_horiz" at bounding box center [485, 409] width 16 height 16
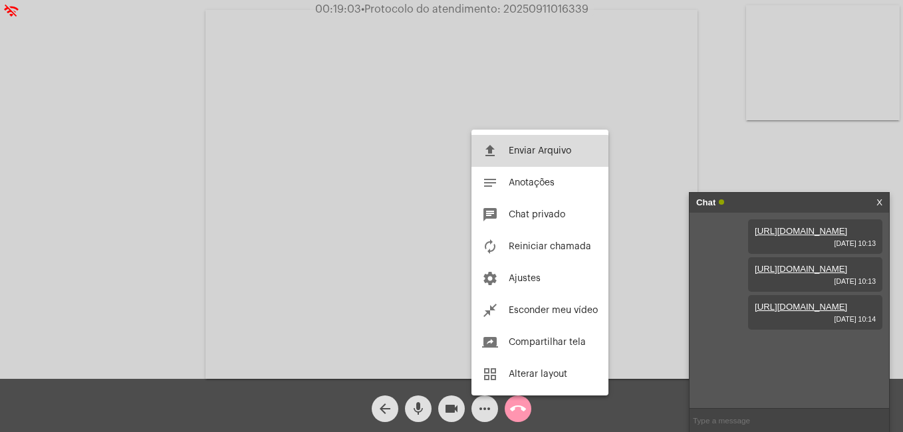
click at [517, 158] on button "file_upload Enviar Arquivo" at bounding box center [540, 151] width 137 height 32
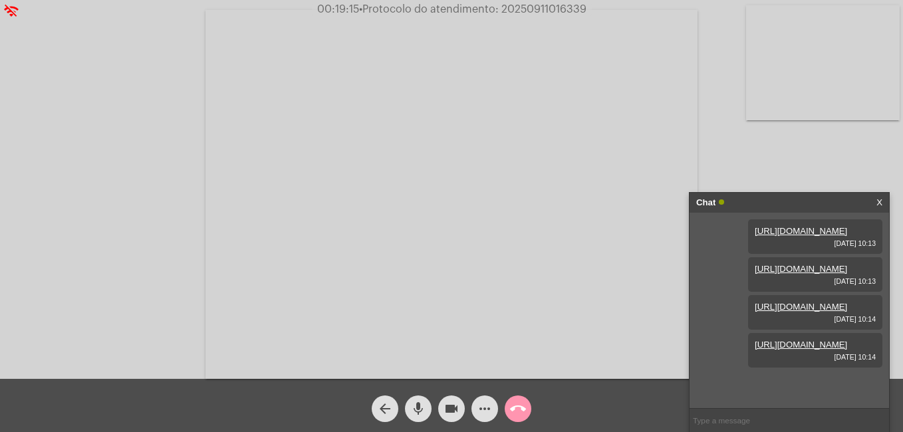
scroll to position [79, 0]
click at [445, 413] on mat-icon "videocam" at bounding box center [452, 409] width 16 height 16
click at [423, 412] on mat-icon "mic" at bounding box center [418, 409] width 16 height 16
click at [410, 408] on button "mic_off" at bounding box center [418, 409] width 27 height 27
click at [406, 410] on button "mic" at bounding box center [418, 409] width 27 height 27
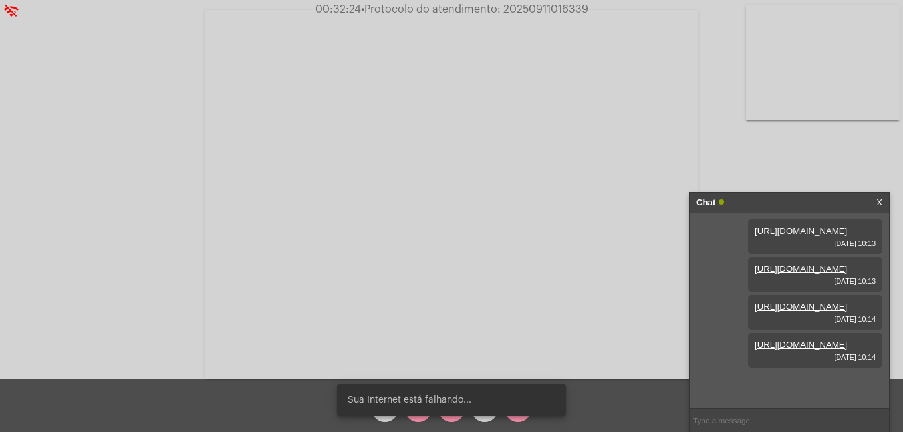
click at [453, 418] on div "Sua Internet está falhando..." at bounding box center [451, 401] width 261 height 64
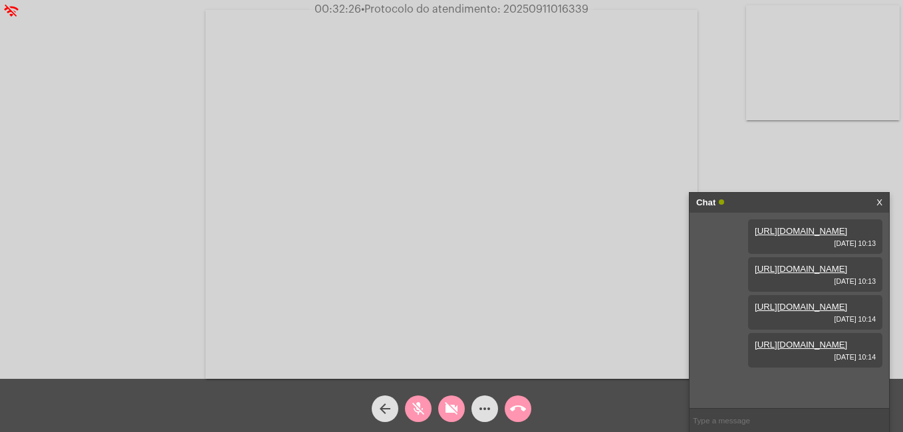
click at [444, 413] on button "videocam_off" at bounding box center [451, 409] width 27 height 27
click at [418, 408] on mat-icon "mic_off" at bounding box center [418, 409] width 16 height 16
click at [485, 405] on mat-icon "more_horiz" at bounding box center [485, 409] width 16 height 16
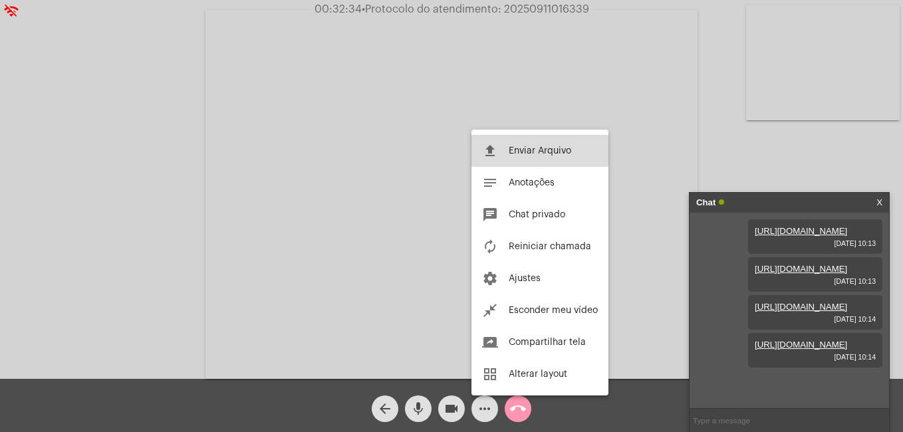
click at [536, 146] on button "file_upload Enviar Arquivo" at bounding box center [540, 151] width 137 height 32
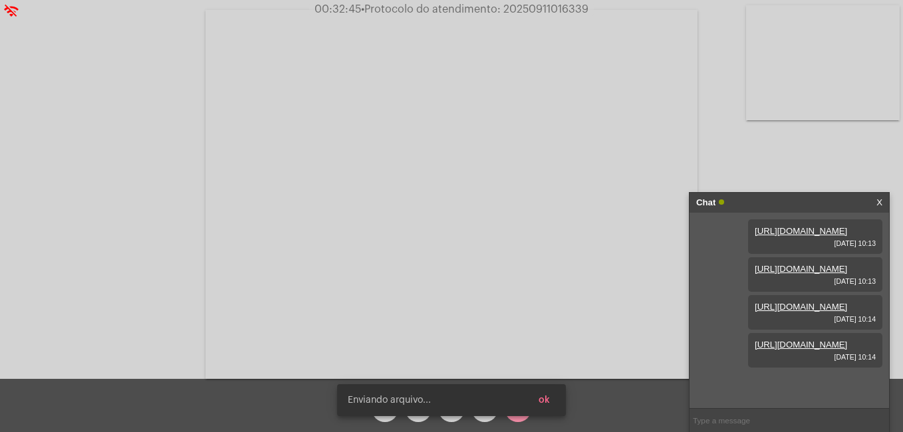
scroll to position [147, 0]
click at [551, 400] on button "ok" at bounding box center [544, 401] width 33 height 24
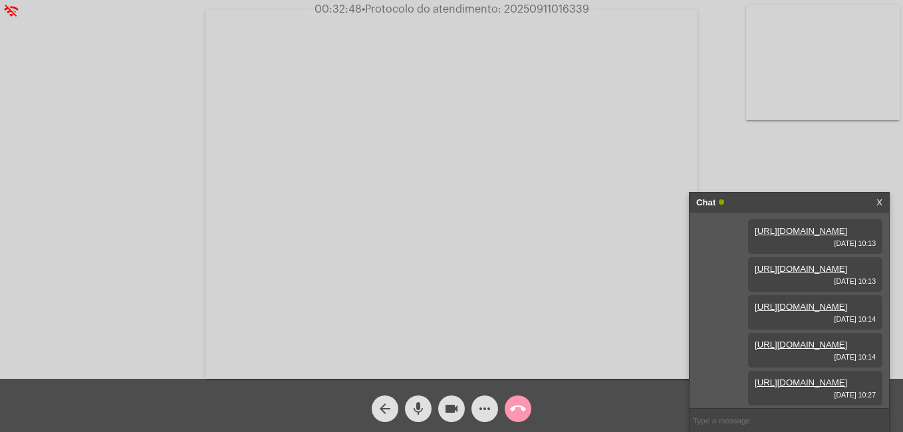
click at [480, 400] on span "more_horiz" at bounding box center [485, 409] width 16 height 27
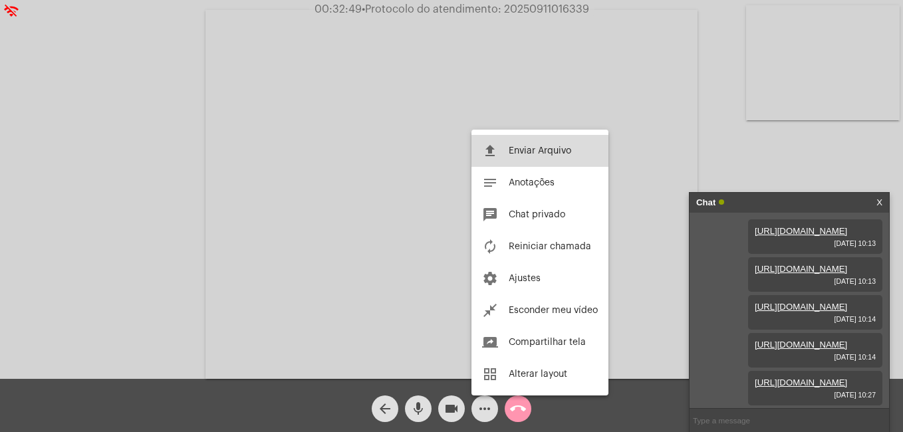
click at [508, 154] on button "file_upload Enviar Arquivo" at bounding box center [540, 151] width 137 height 32
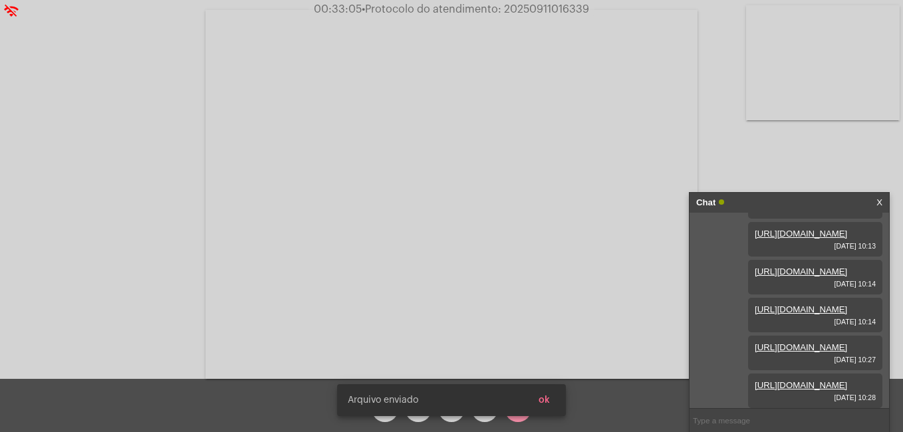
scroll to position [215, 0]
click at [552, 397] on button "ok" at bounding box center [544, 401] width 33 height 24
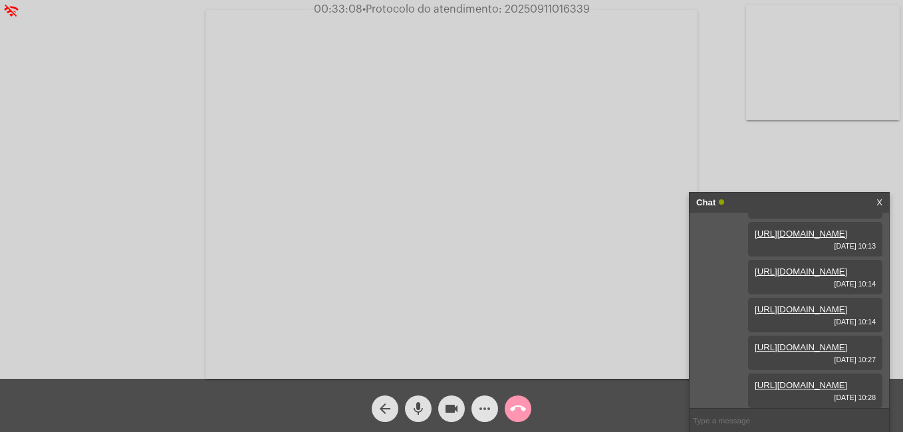
click at [482, 400] on span "more_horiz" at bounding box center [485, 409] width 16 height 27
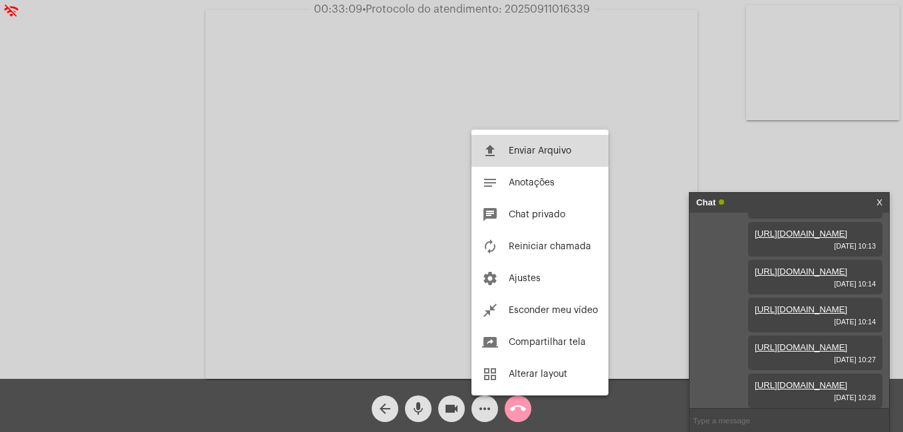
click at [512, 147] on span "Enviar Arquivo" at bounding box center [540, 150] width 63 height 9
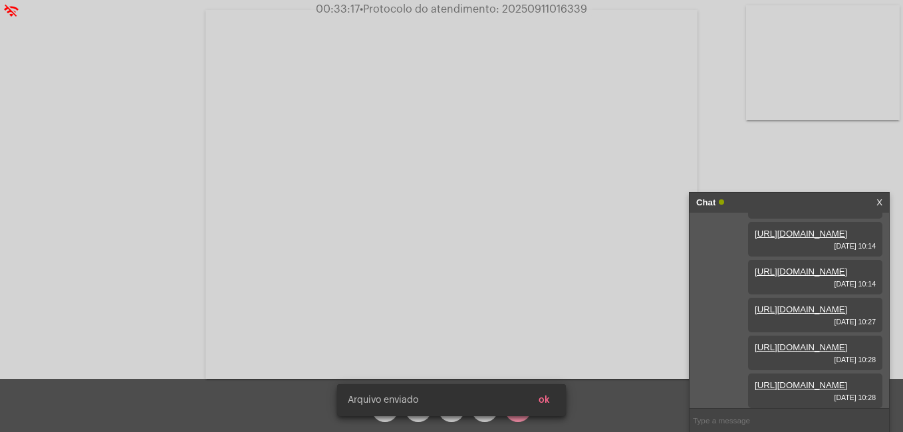
scroll to position [283, 0]
click at [552, 397] on button "ok" at bounding box center [544, 401] width 33 height 24
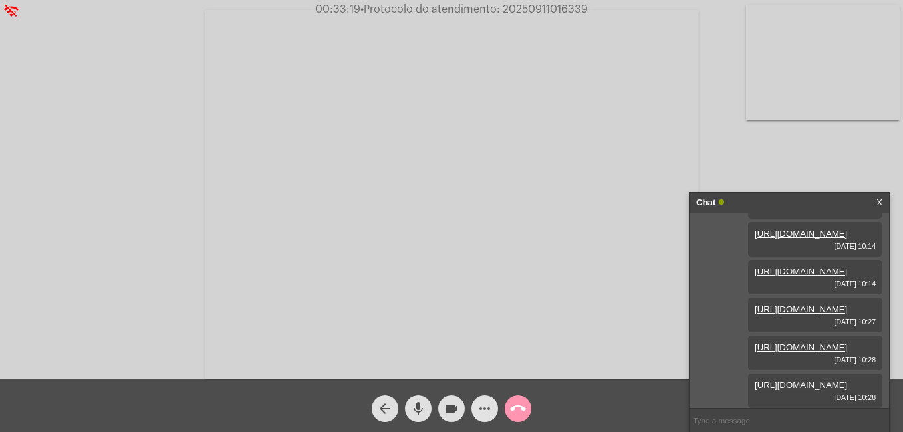
click at [478, 400] on span "more_horiz" at bounding box center [485, 409] width 16 height 27
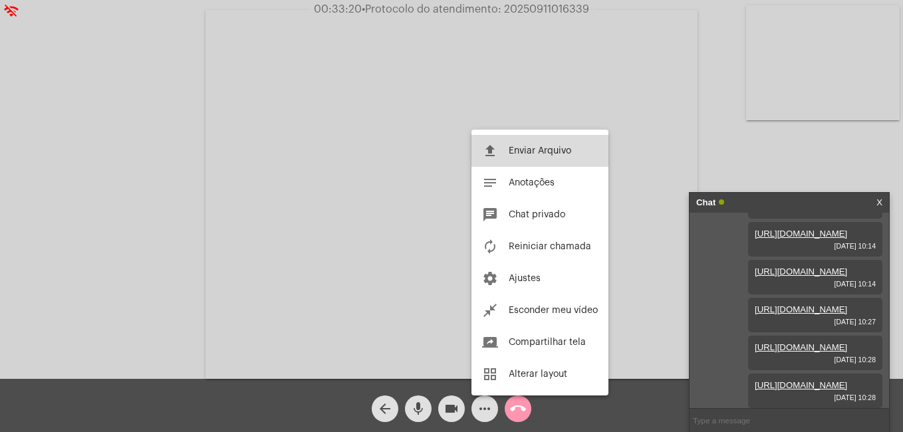
click at [528, 144] on button "file_upload Enviar Arquivo" at bounding box center [540, 151] width 137 height 32
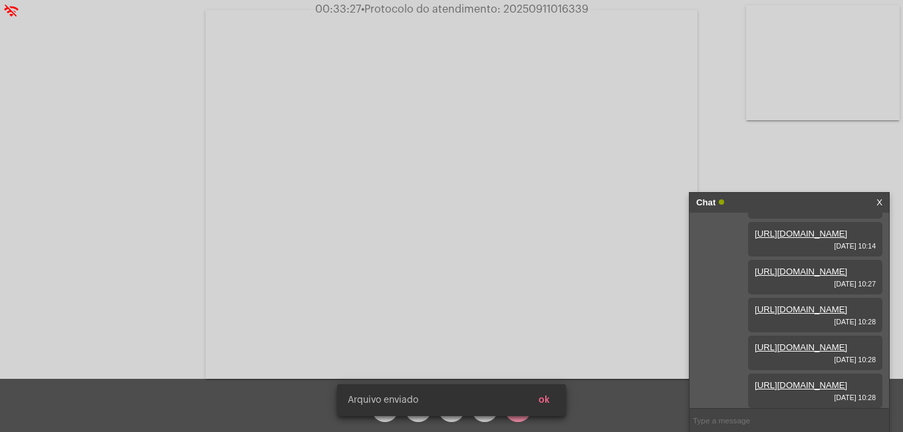
scroll to position [351, 0]
click at [548, 399] on span "ok" at bounding box center [544, 400] width 11 height 9
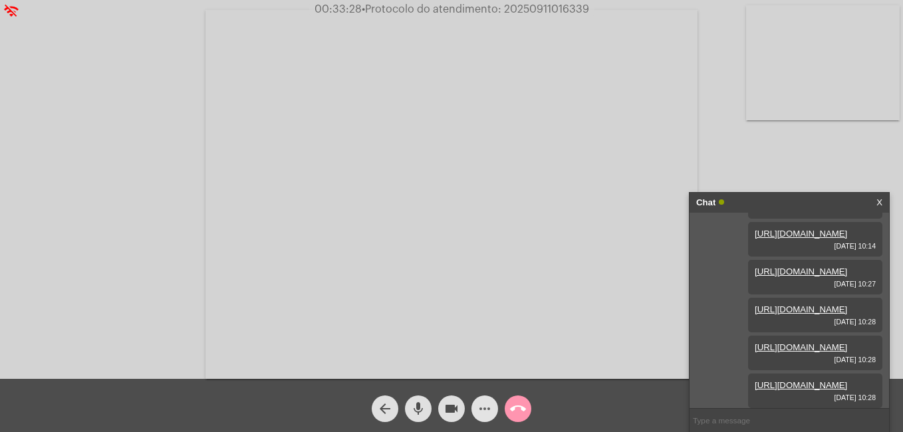
click at [480, 402] on mat-icon "more_horiz" at bounding box center [485, 409] width 16 height 16
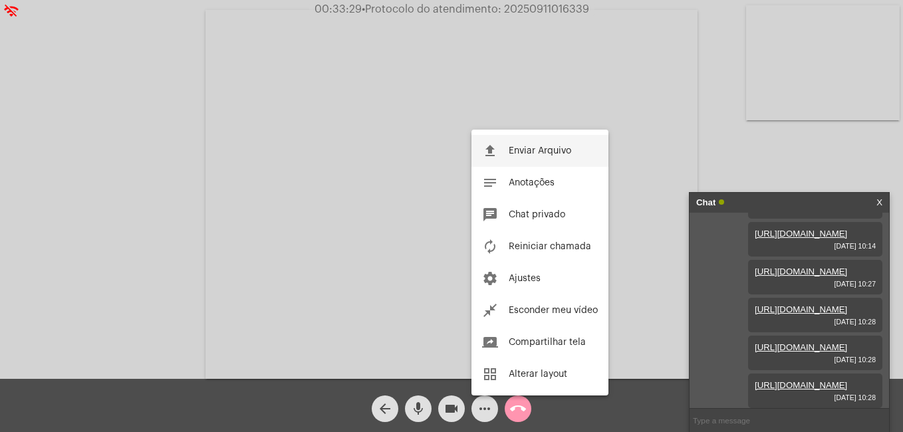
click at [544, 150] on span "Enviar Arquivo" at bounding box center [540, 150] width 63 height 9
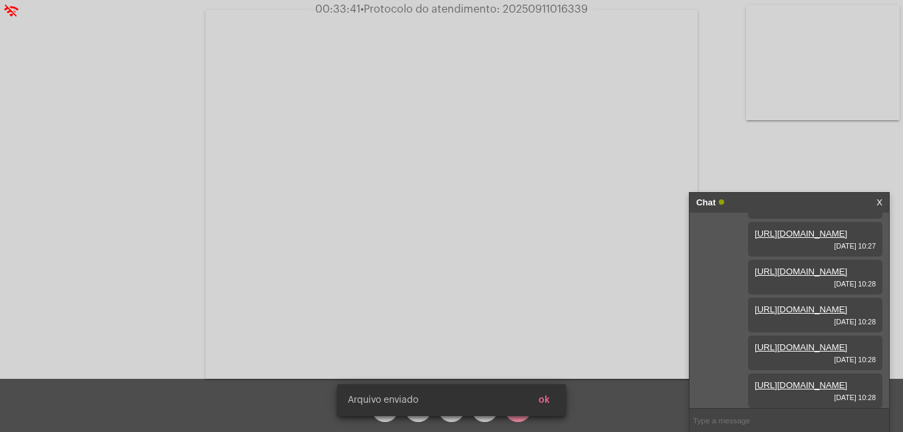
scroll to position [418, 0]
click at [550, 399] on button "ok" at bounding box center [544, 401] width 33 height 24
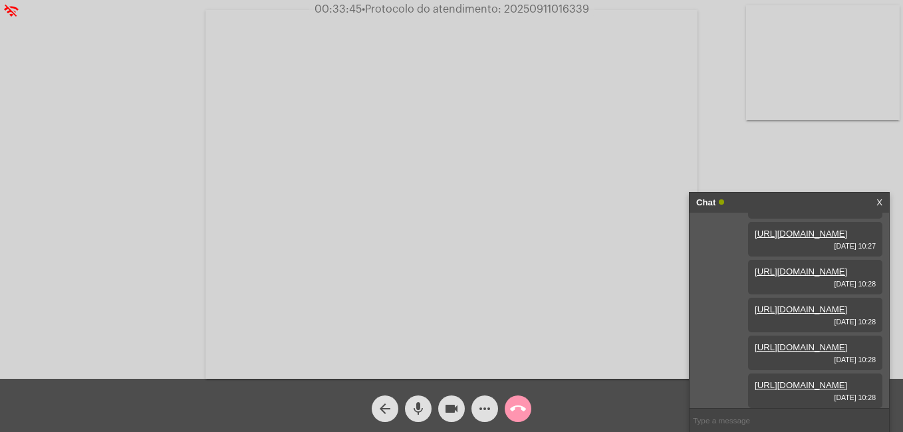
click at [476, 407] on button "more_horiz" at bounding box center [485, 409] width 27 height 27
click at [483, 409] on mat-icon "more_horiz" at bounding box center [485, 409] width 16 height 16
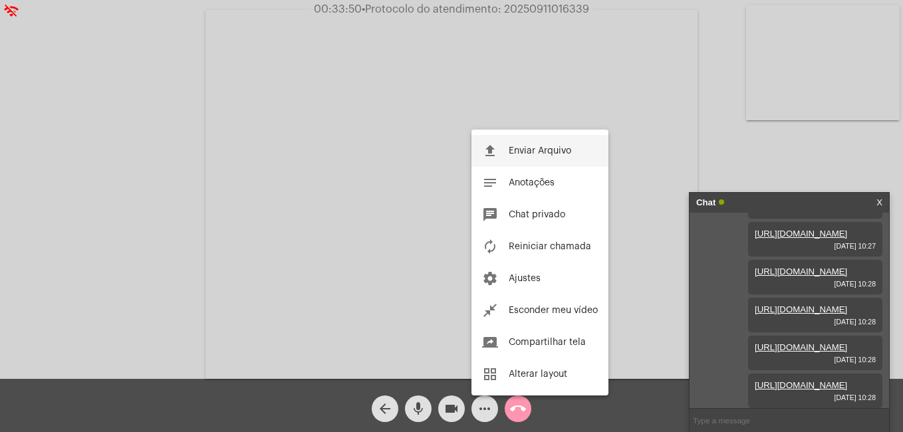
click at [530, 148] on span "Enviar Arquivo" at bounding box center [540, 150] width 63 height 9
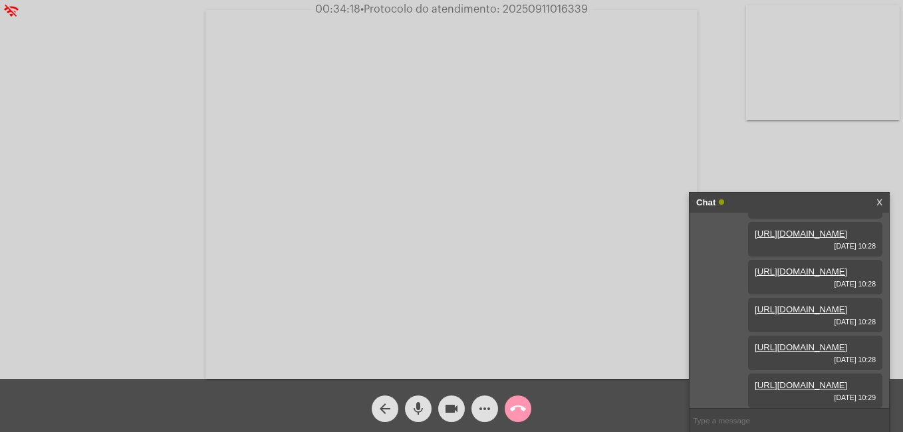
scroll to position [486, 0]
click at [523, 412] on mat-icon "call_end" at bounding box center [518, 409] width 16 height 16
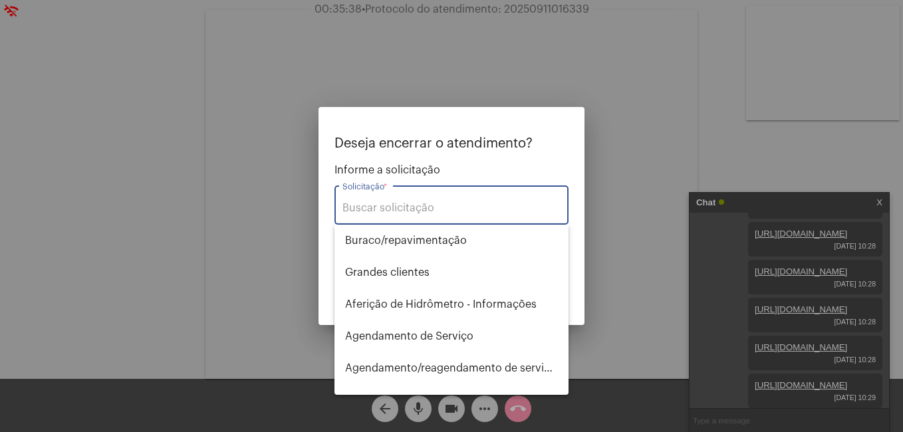
click at [464, 202] on input "Solicitação *" at bounding box center [452, 208] width 218 height 12
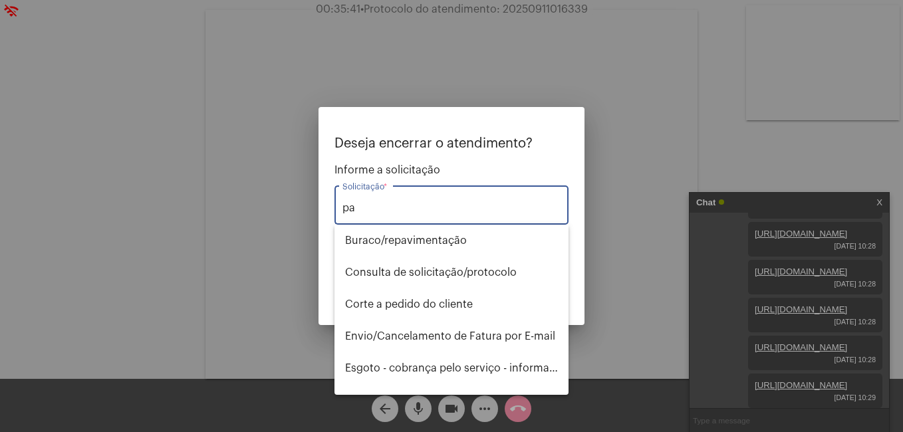
type input "p"
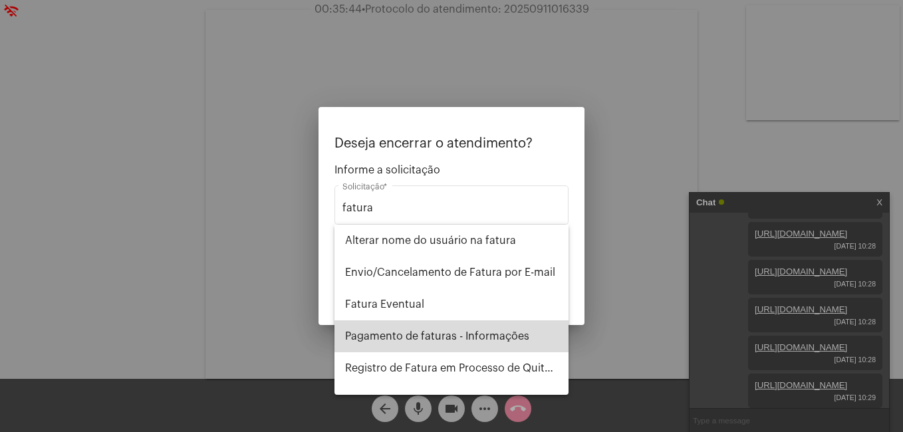
click at [490, 331] on span "Pagamento de faturas - Informações" at bounding box center [451, 337] width 213 height 32
type input "Pagamento de faturas - Informações"
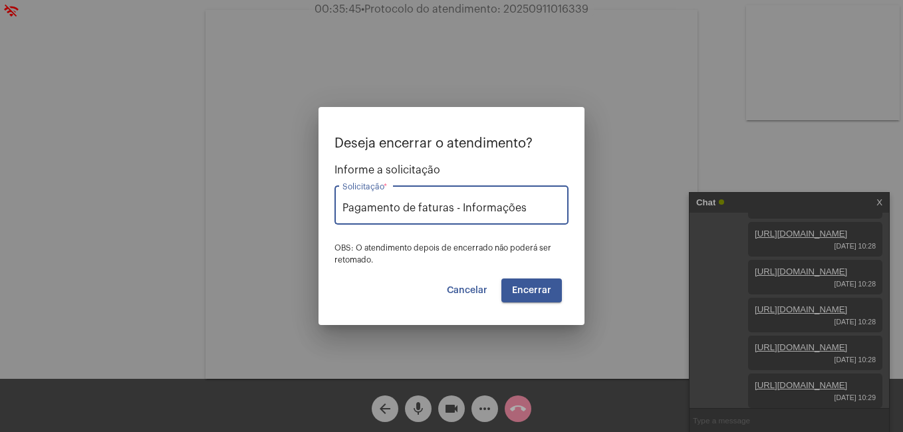
click at [545, 293] on span "Encerrar" at bounding box center [531, 290] width 39 height 9
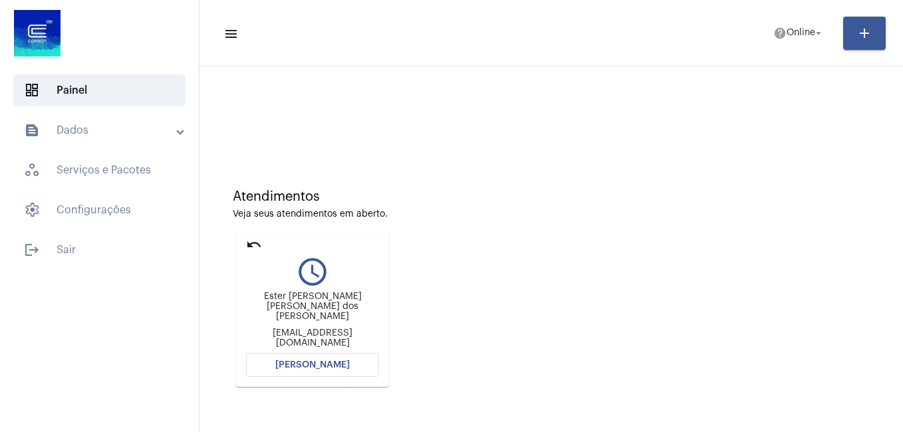
click at [348, 361] on button "[PERSON_NAME]" at bounding box center [312, 365] width 133 height 24
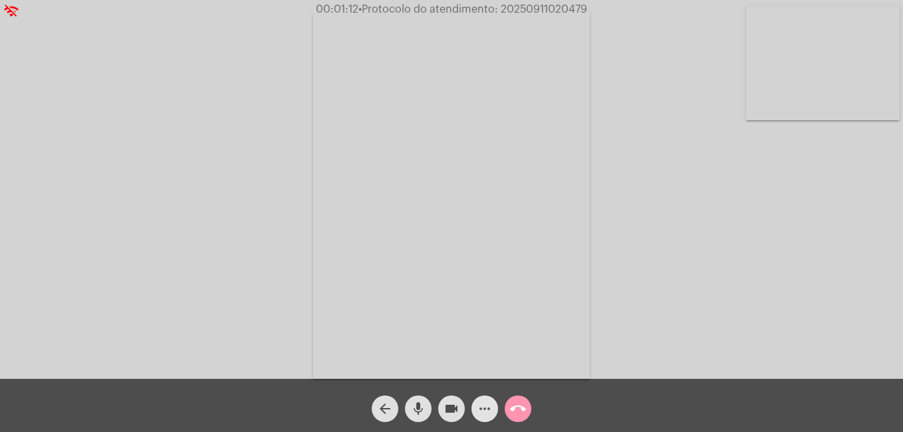
click at [486, 409] on mat-icon "more_horiz" at bounding box center [485, 409] width 16 height 16
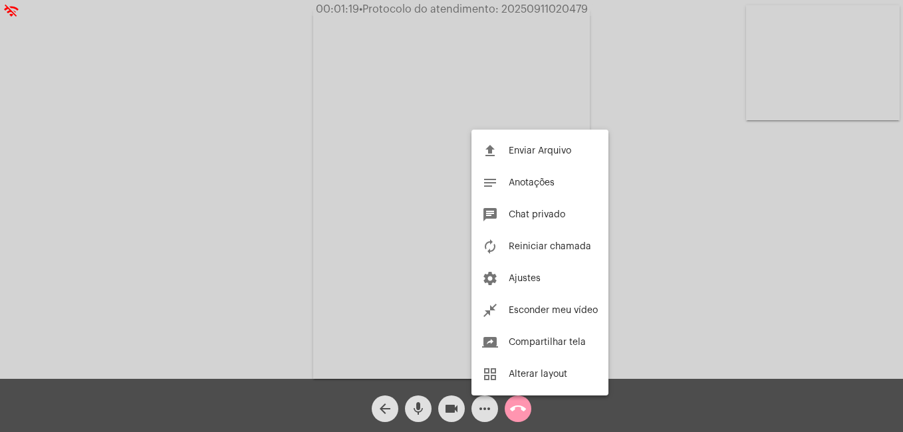
click at [487, 409] on div at bounding box center [451, 216] width 903 height 432
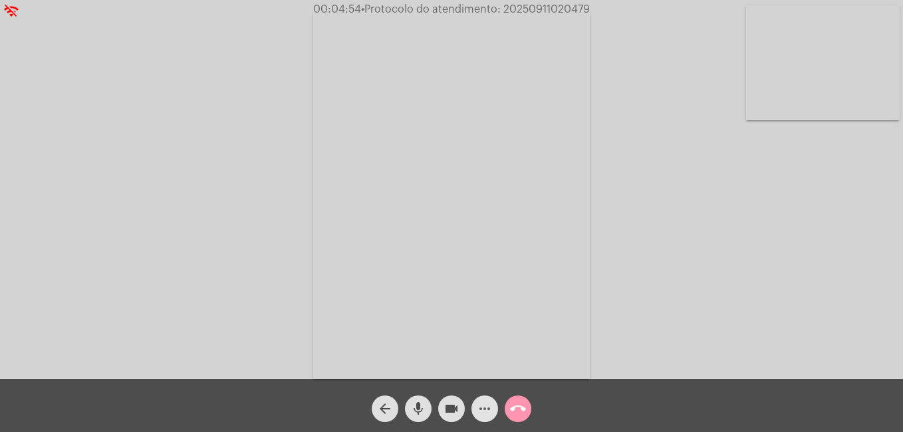
click at [486, 416] on mat-icon "more_horiz" at bounding box center [485, 409] width 16 height 16
click at [486, 413] on mat-icon "more_horiz" at bounding box center [485, 409] width 16 height 16
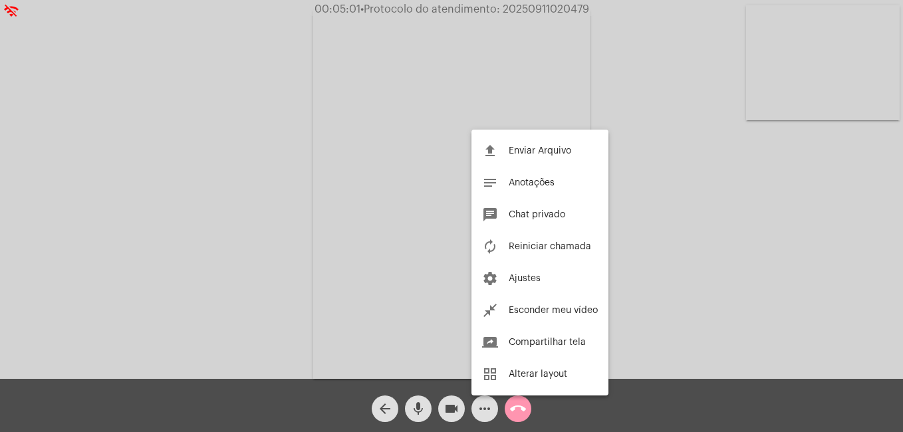
click at [486, 413] on div at bounding box center [451, 216] width 903 height 432
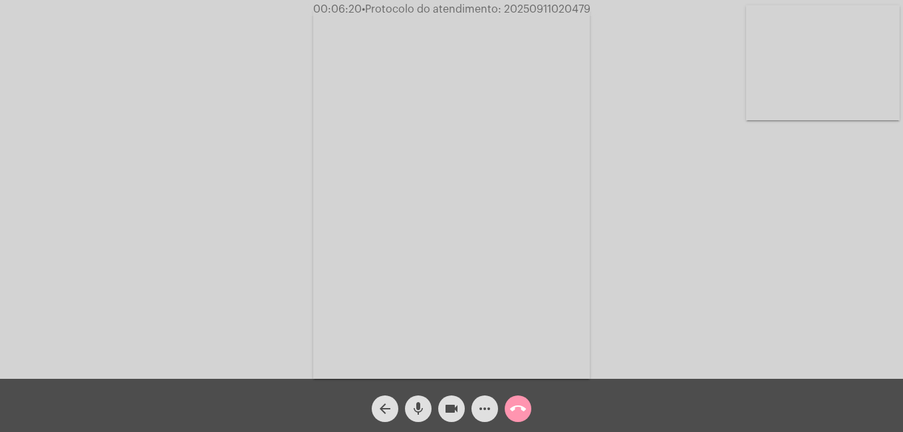
click at [451, 412] on mat-icon "videocam" at bounding box center [452, 409] width 16 height 16
click at [450, 418] on span "videocam_off" at bounding box center [452, 409] width 16 height 27
click at [483, 414] on mat-icon "more_horiz" at bounding box center [485, 409] width 16 height 16
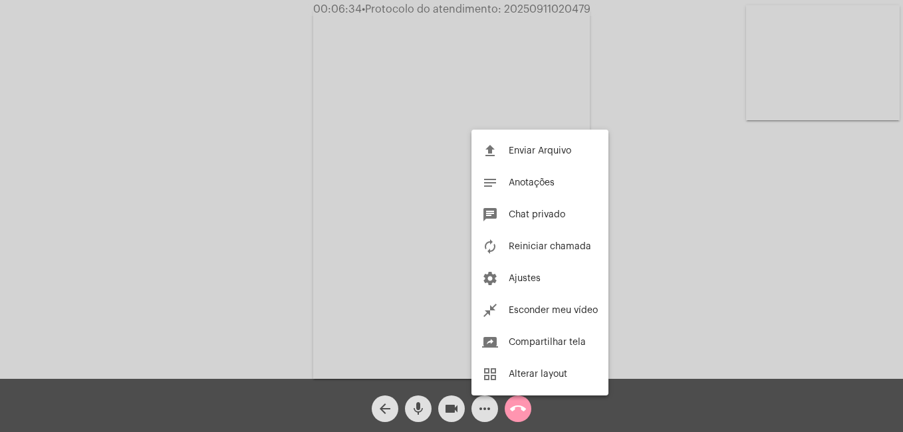
click at [488, 410] on div at bounding box center [451, 216] width 903 height 432
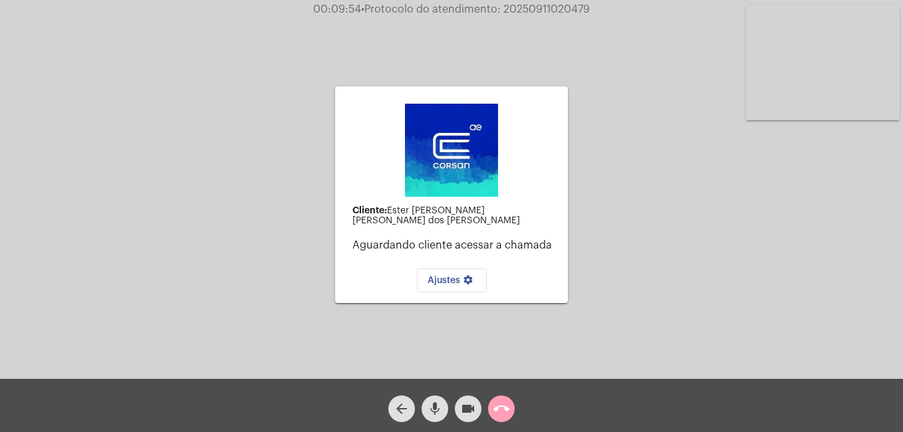
click at [511, 414] on button "call_end" at bounding box center [501, 409] width 27 height 27
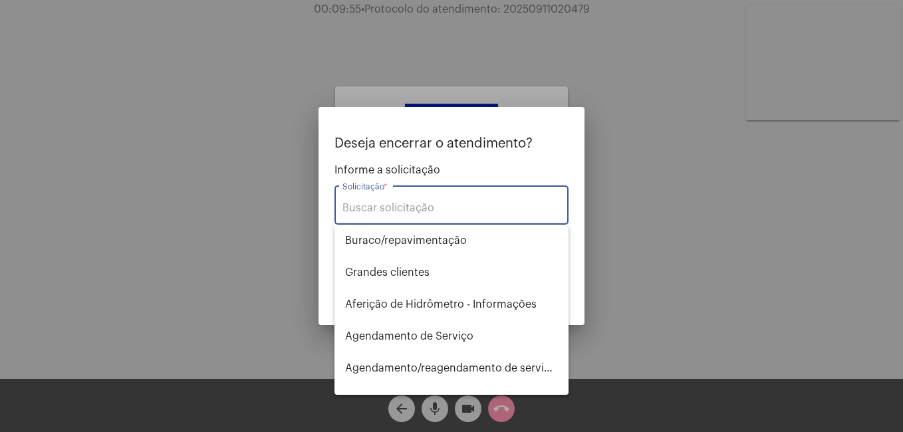
click at [461, 209] on input "Solicitação *" at bounding box center [452, 208] width 218 height 12
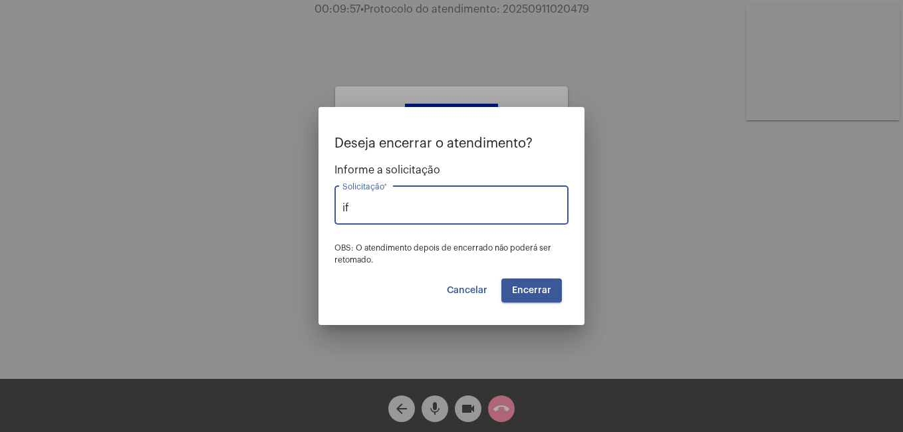
type input "i"
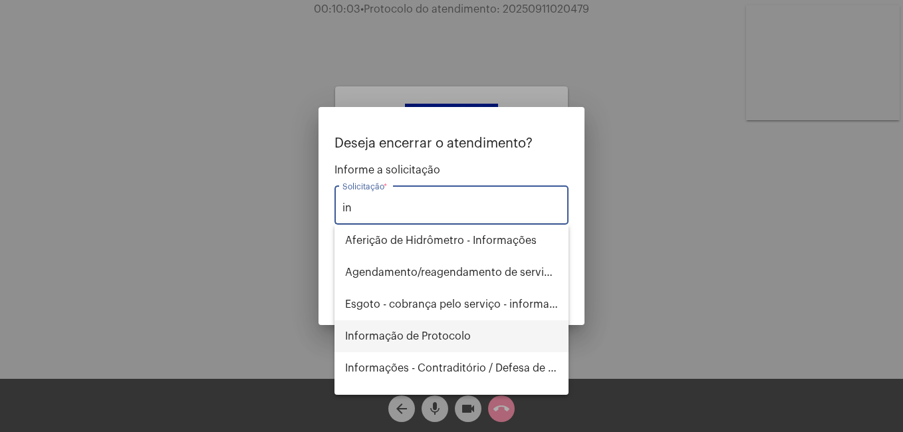
type input "i"
click at [478, 327] on span "Pagamento de faturas - Informações" at bounding box center [451, 337] width 213 height 32
type input "Pagamento de faturas - Informações"
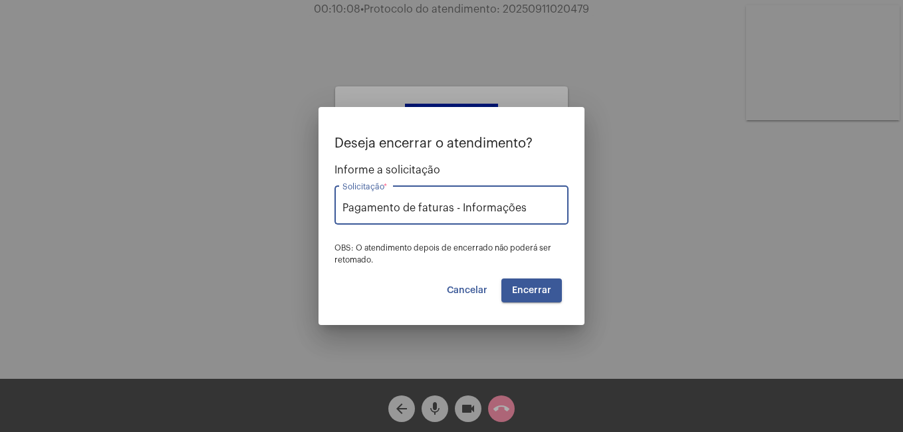
click at [545, 287] on span "Encerrar" at bounding box center [531, 290] width 39 height 9
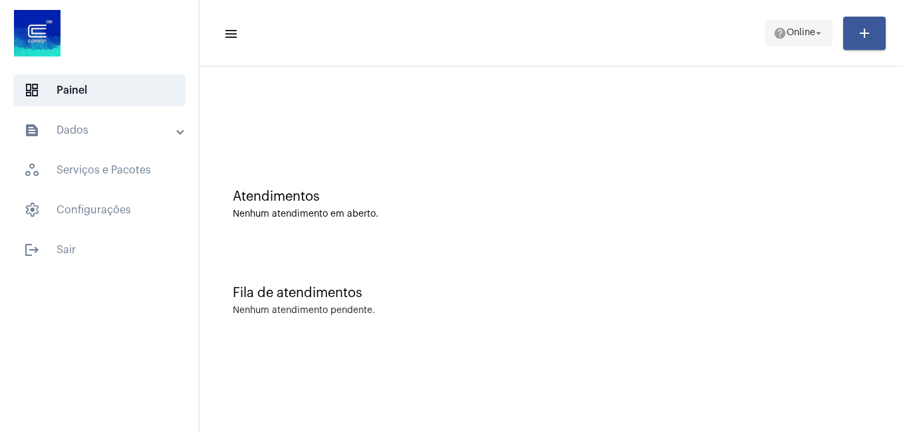
click at [802, 39] on span "help Online arrow_drop_down" at bounding box center [799, 33] width 51 height 24
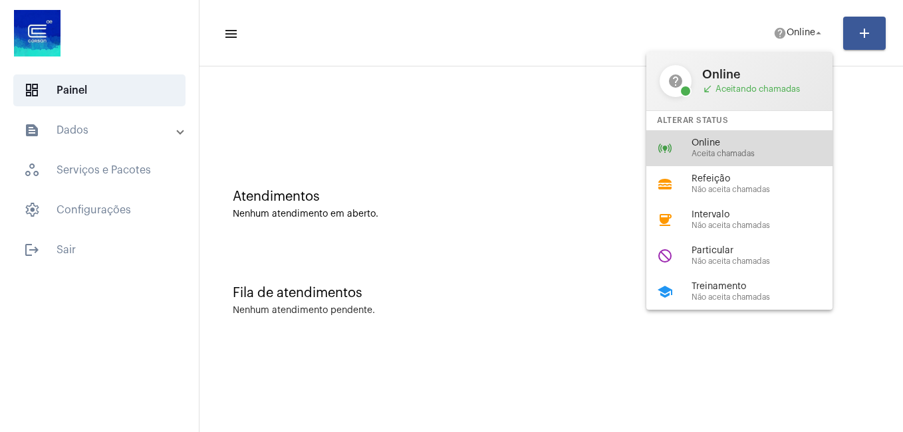
click at [742, 144] on span "Online" at bounding box center [768, 143] width 152 height 10
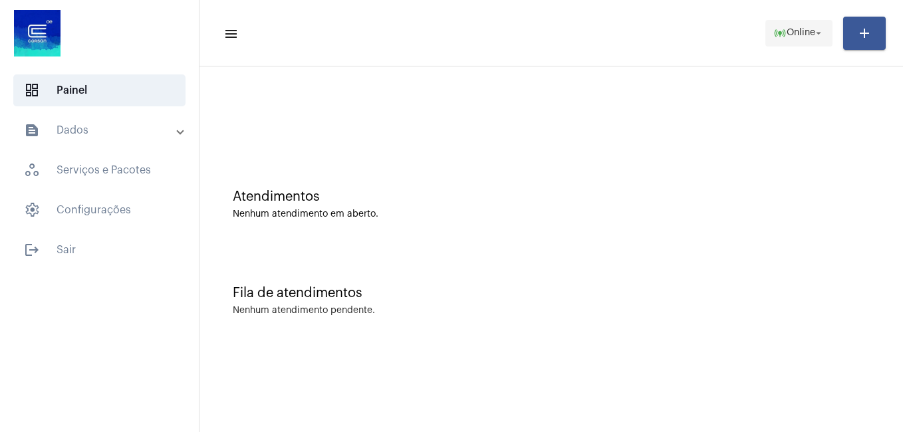
click at [791, 35] on span "Online" at bounding box center [801, 33] width 29 height 9
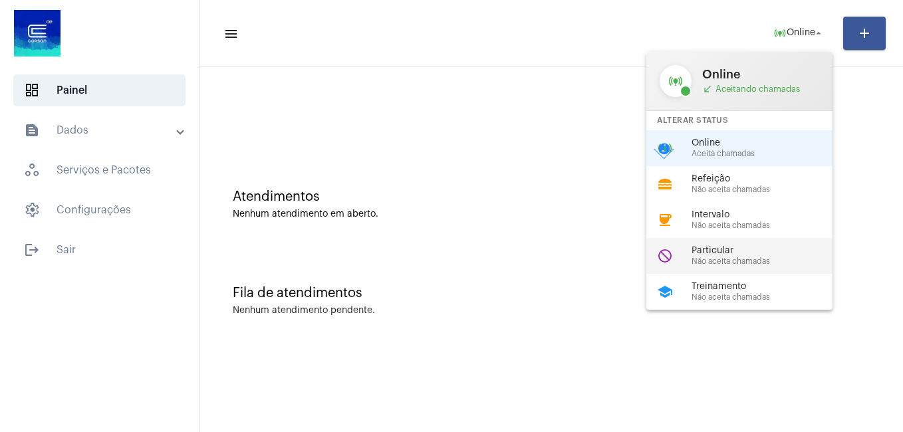
click at [750, 260] on span "Não aceita chamadas" at bounding box center [768, 261] width 152 height 9
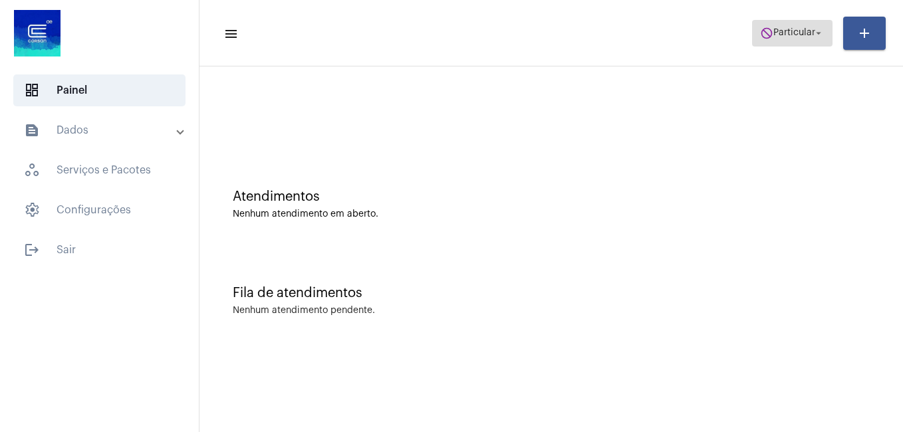
click at [778, 39] on span "do_not_disturb Particular arrow_drop_down" at bounding box center [792, 33] width 65 height 24
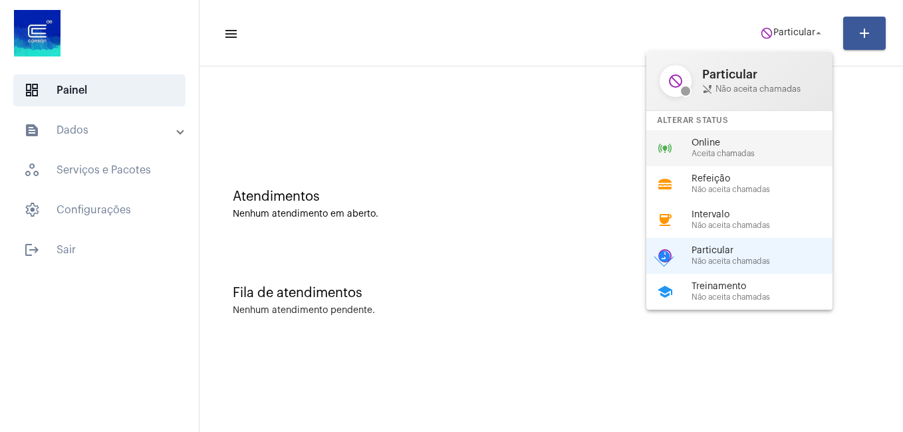
click at [718, 158] on span "Aceita chamadas" at bounding box center [768, 154] width 152 height 9
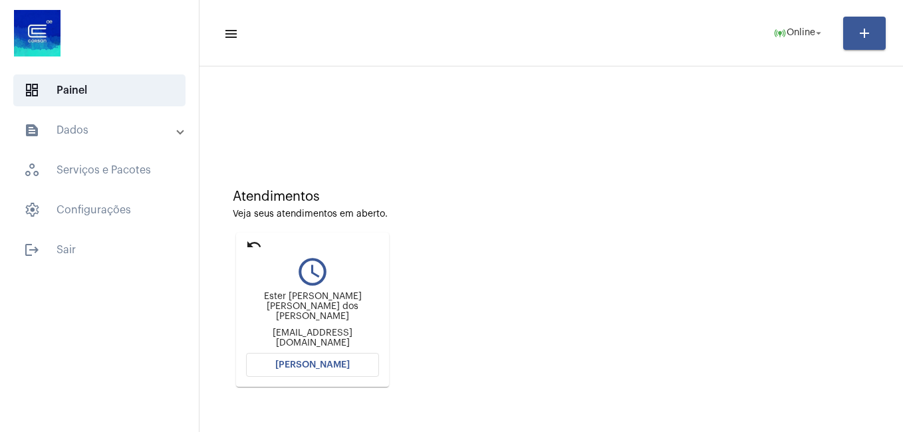
click at [301, 371] on button "[PERSON_NAME]" at bounding box center [312, 365] width 133 height 24
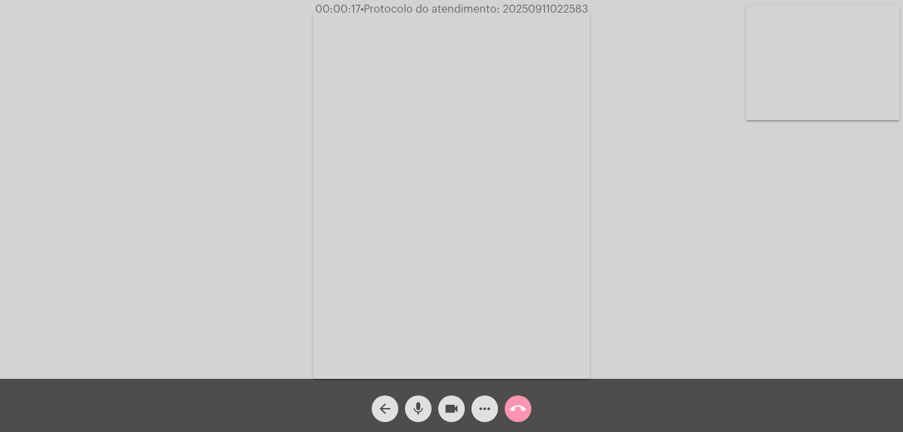
drag, startPoint x: 819, startPoint y: 51, endPoint x: 182, endPoint y: 48, distance: 636.7
click at [182, 48] on div "Acessando Câmera e Microfone..." at bounding box center [451, 192] width 901 height 379
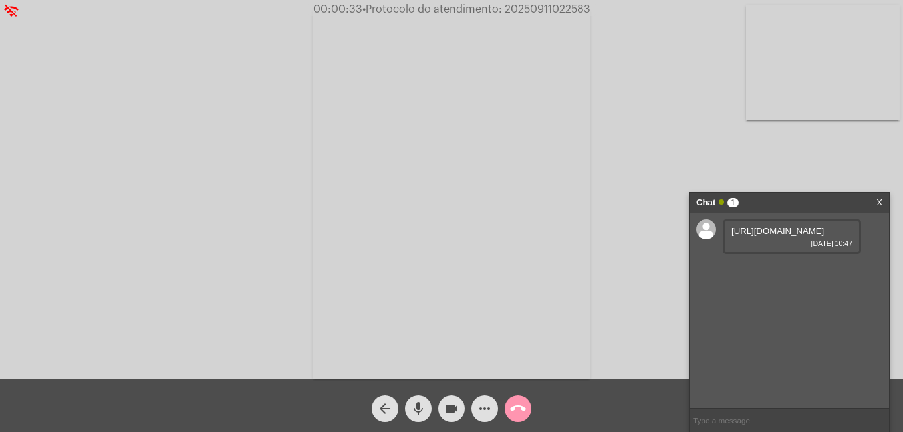
click at [755, 236] on link "[URL][DOMAIN_NAME]" at bounding box center [778, 231] width 92 height 10
click at [772, 274] on link "[URL][DOMAIN_NAME]" at bounding box center [778, 269] width 92 height 10
click at [839, 312] on link "[URL][DOMAIN_NAME][DATE]" at bounding box center [792, 307] width 120 height 10
click at [450, 407] on mat-icon "videocam" at bounding box center [452, 409] width 16 height 16
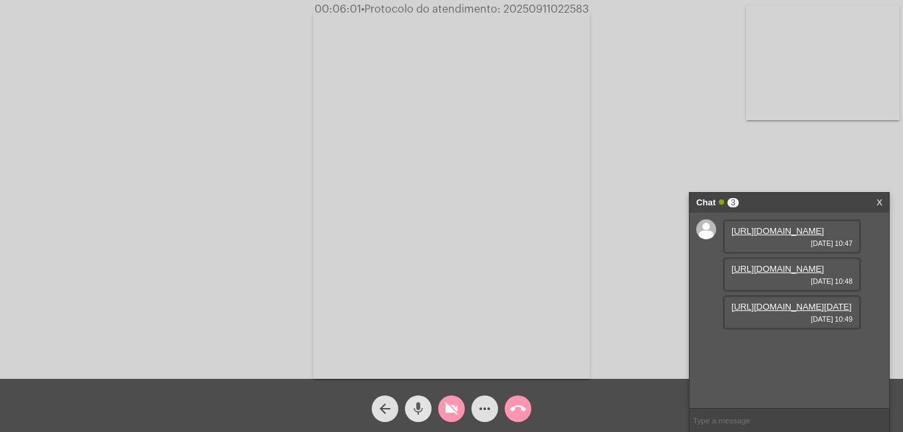
click at [419, 406] on mat-icon "mic" at bounding box center [418, 409] width 16 height 16
click at [418, 414] on mat-icon "mic_off" at bounding box center [418, 409] width 16 height 16
click at [418, 414] on mat-icon "mic" at bounding box center [418, 409] width 16 height 16
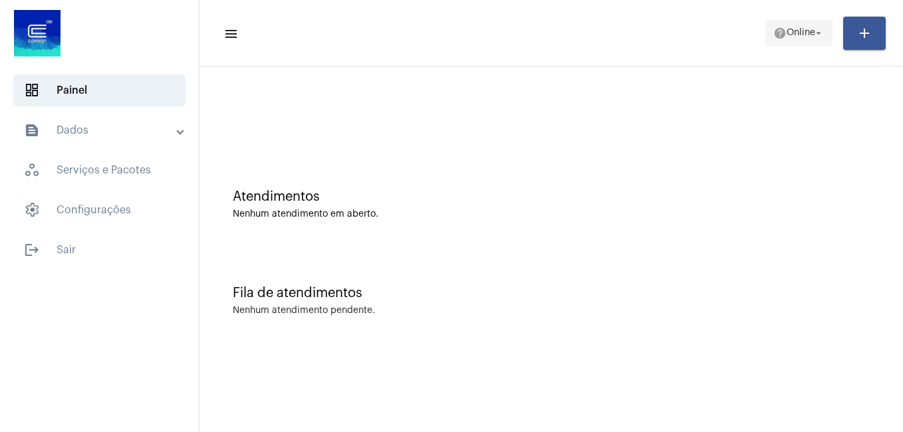
click at [789, 41] on span "help Online arrow_drop_down" at bounding box center [799, 33] width 51 height 24
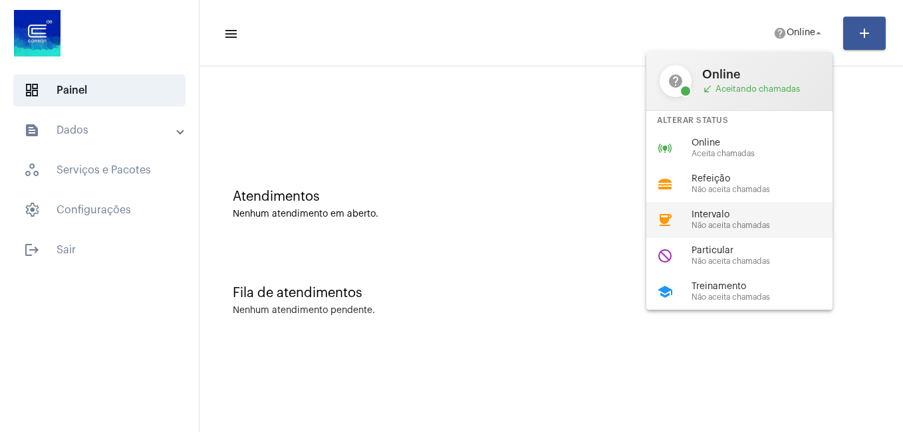
click at [733, 230] on div "coffee Intervalo Não aceita chamadas" at bounding box center [751, 220] width 208 height 36
